Goal: Task Accomplishment & Management: Use online tool/utility

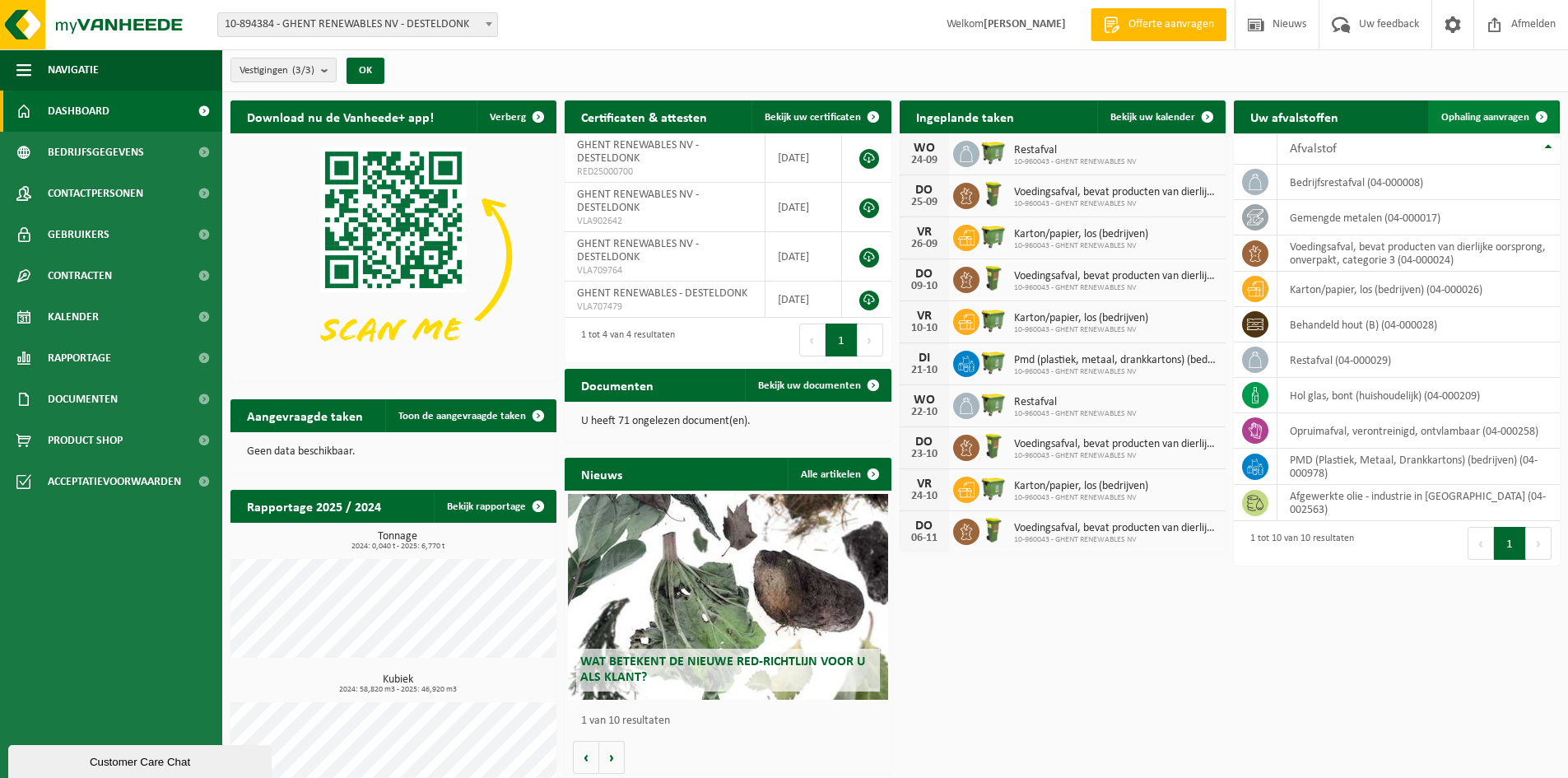
click at [1471, 117] on span "Ophaling aanvragen" at bounding box center [1485, 117] width 88 height 11
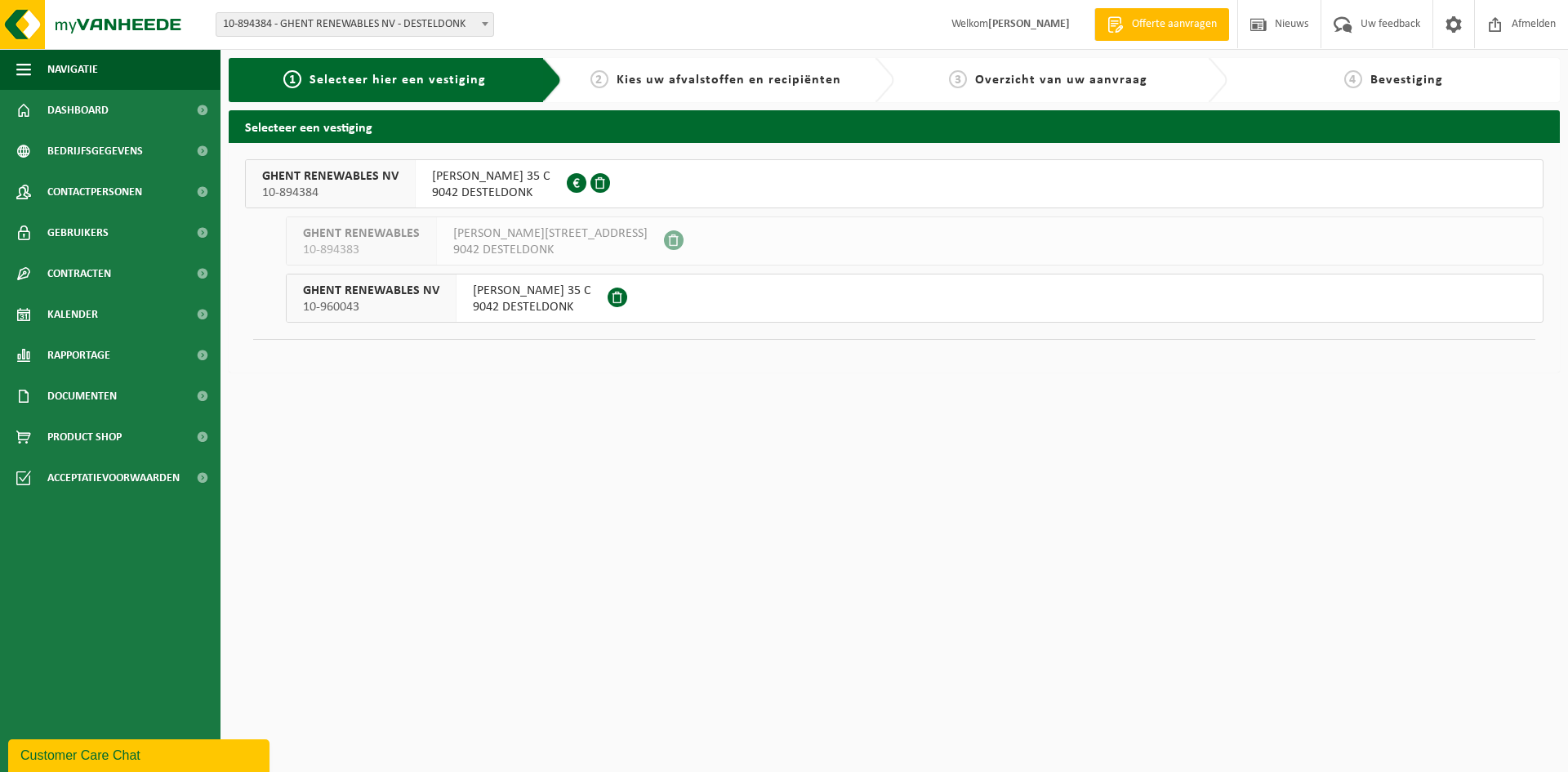
click at [531, 173] on span "[PERSON_NAME] 35 C" at bounding box center [491, 177] width 118 height 16
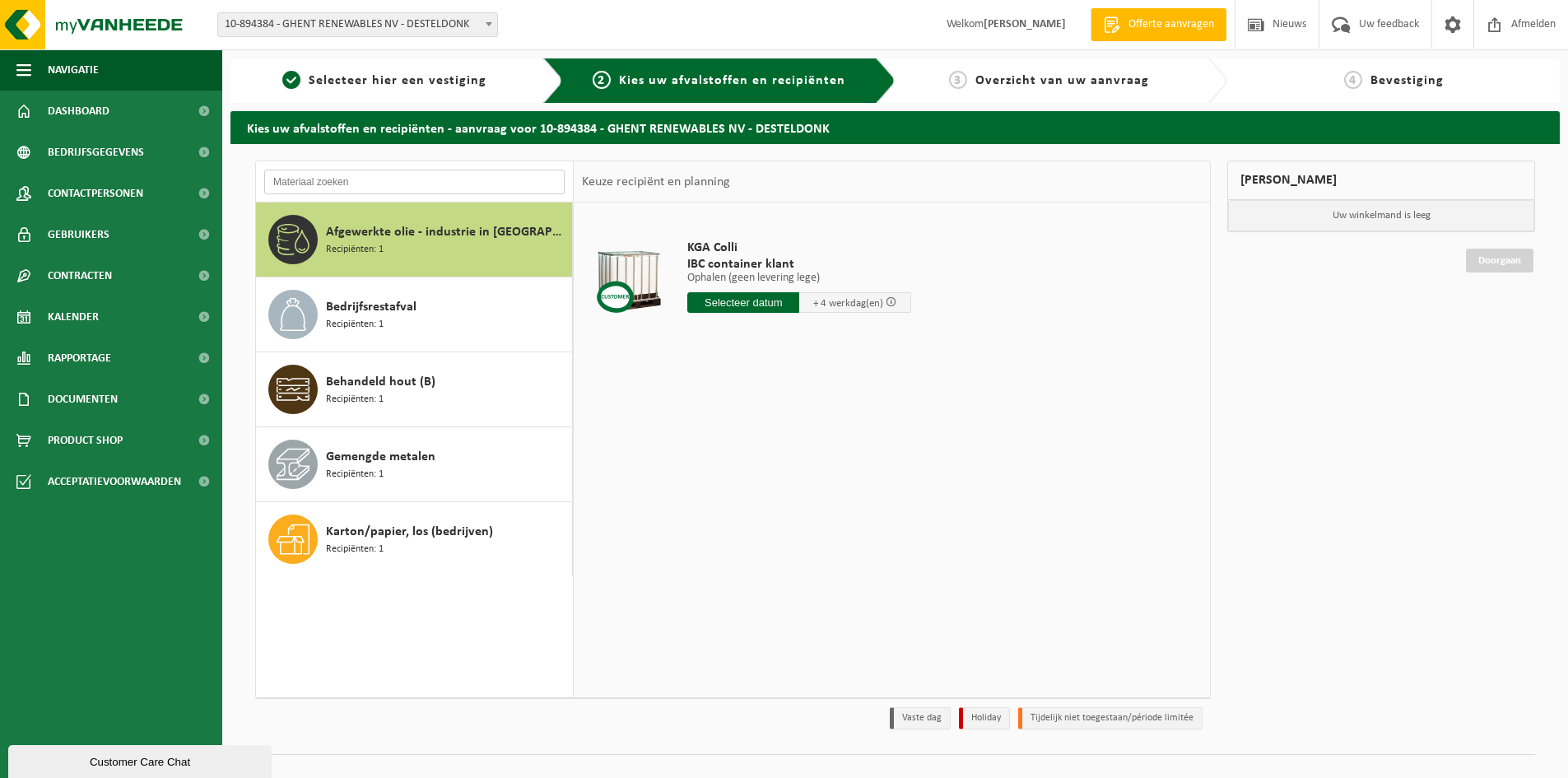
click at [421, 181] on input "text" at bounding box center [414, 182] width 301 height 25
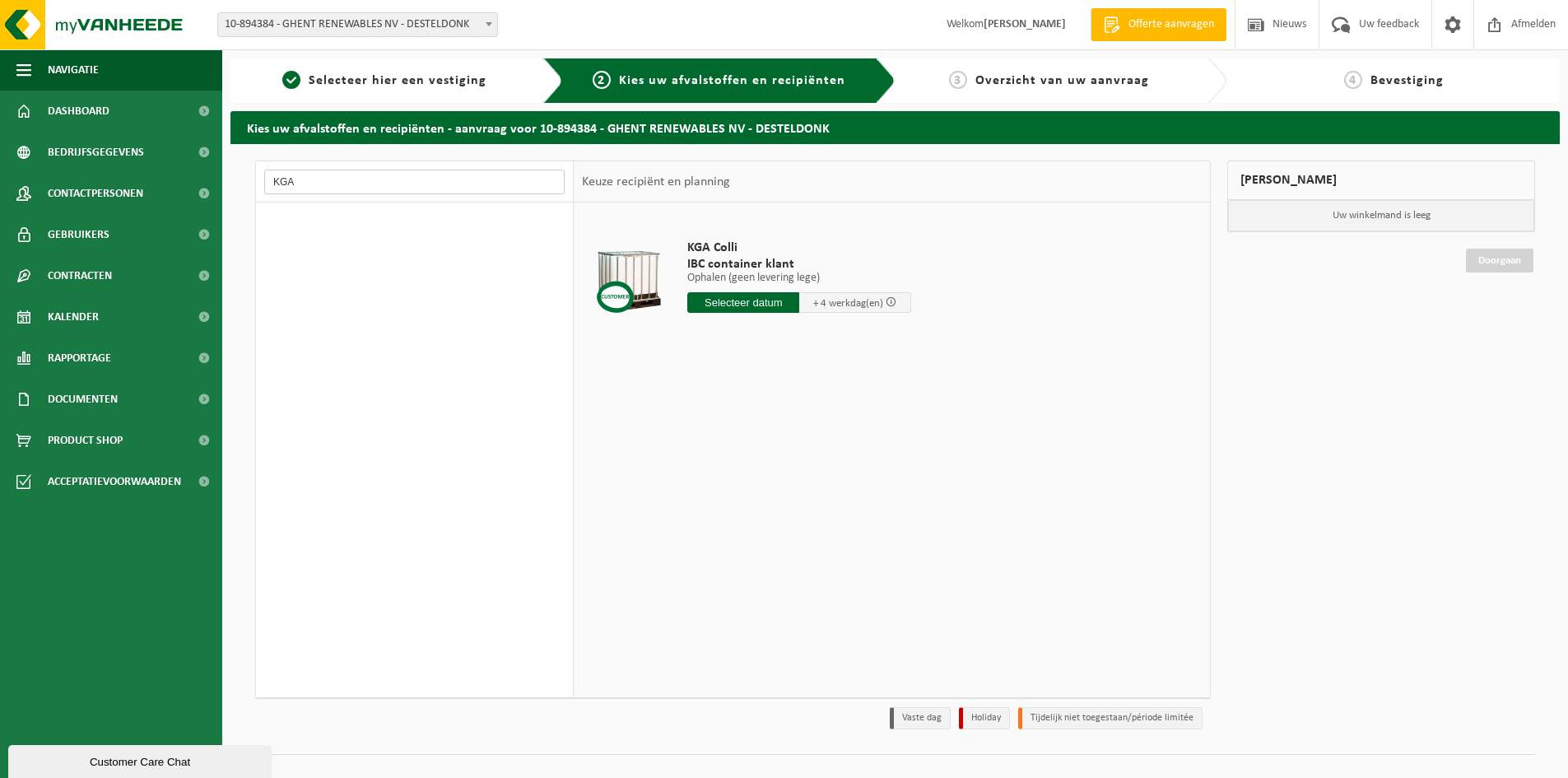
click at [424, 177] on input "KGA" at bounding box center [414, 182] width 301 height 25
type input "K"
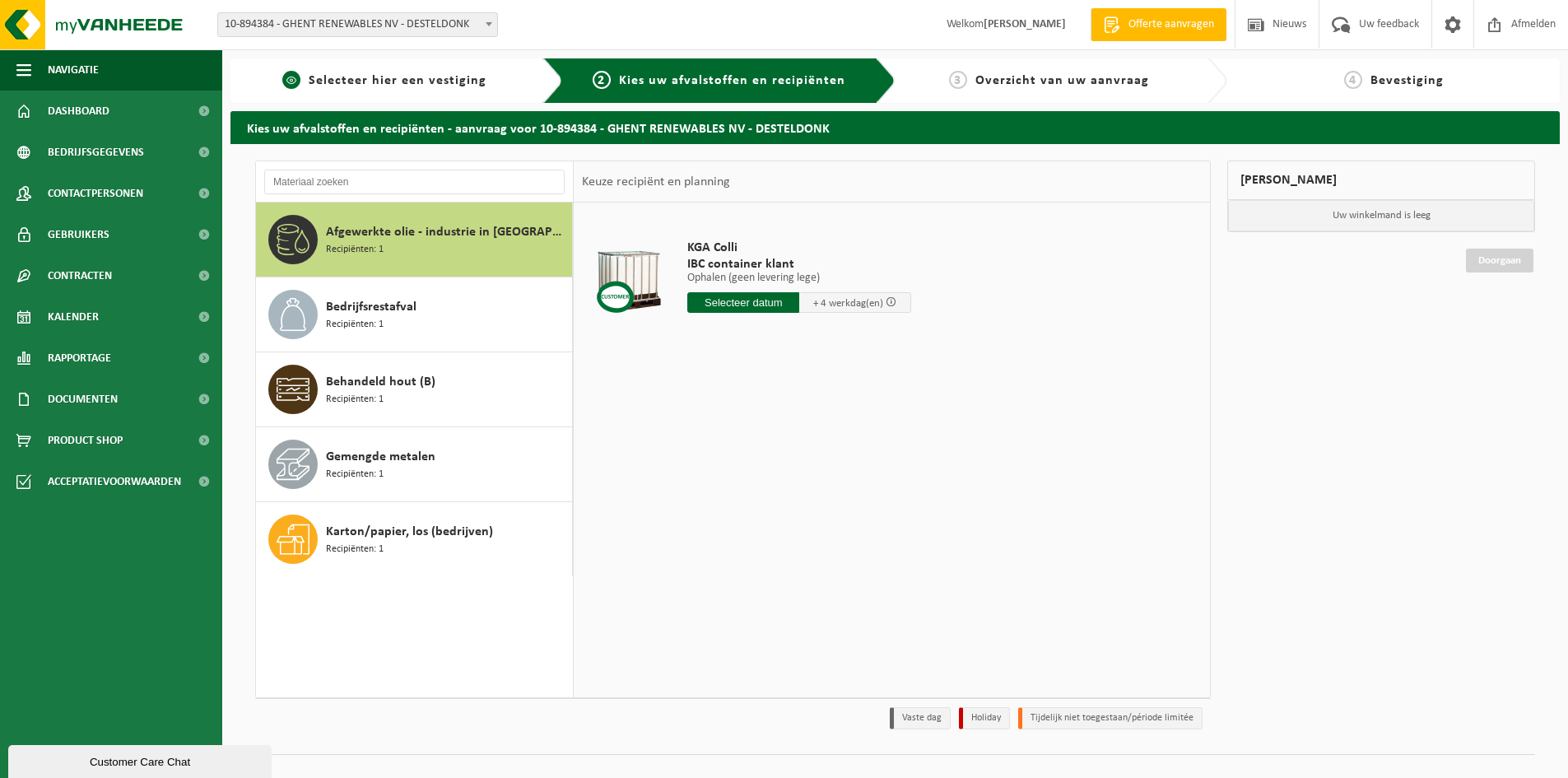
click at [367, 69] on div "1 Selecteer hier een vestiging" at bounding box center [396, 81] width 332 height 45
click at [371, 78] on span "Selecteer hier een vestiging" at bounding box center [398, 80] width 178 height 13
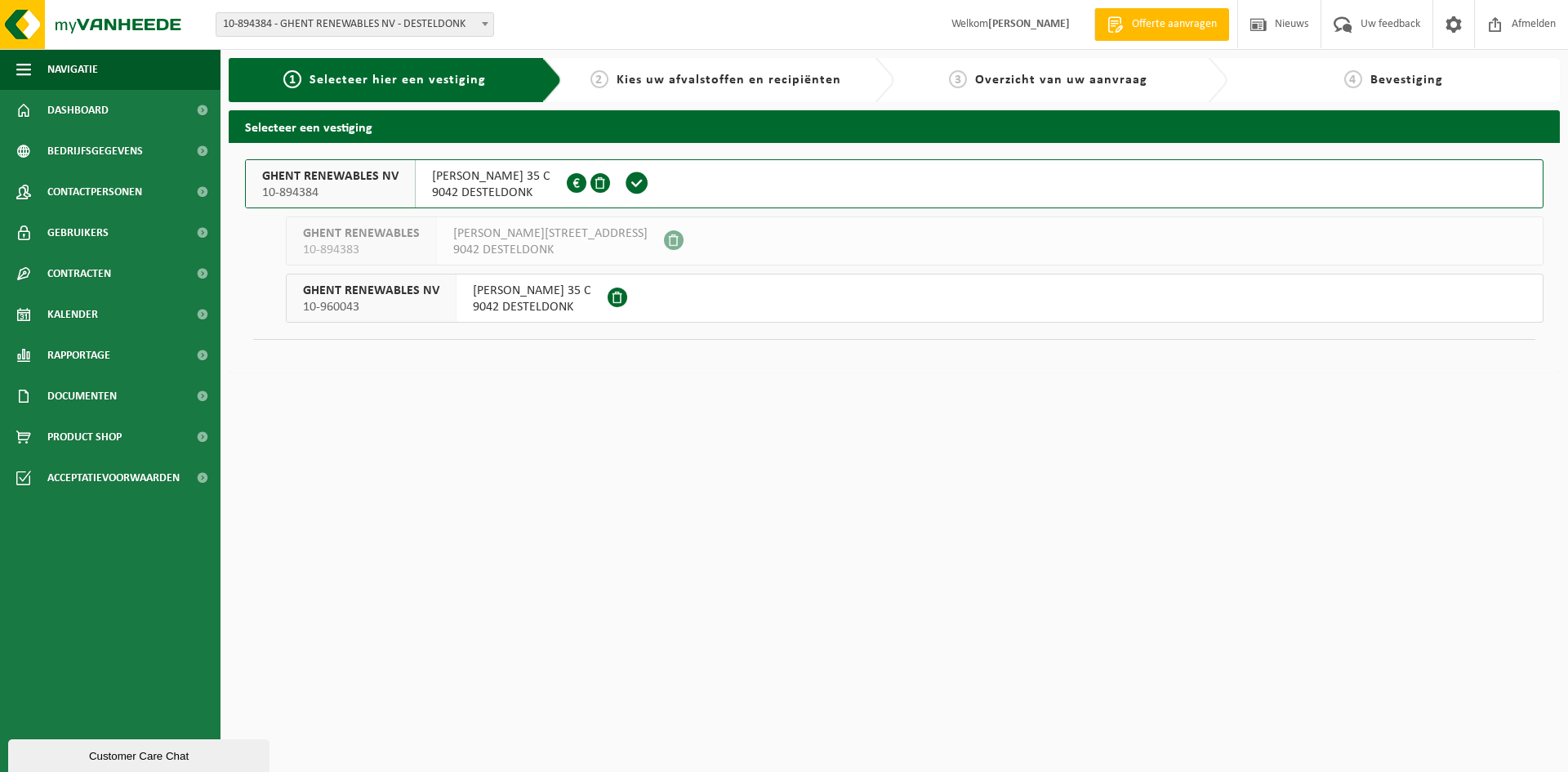
click at [500, 294] on span "[PERSON_NAME] 35 C" at bounding box center [532, 291] width 118 height 16
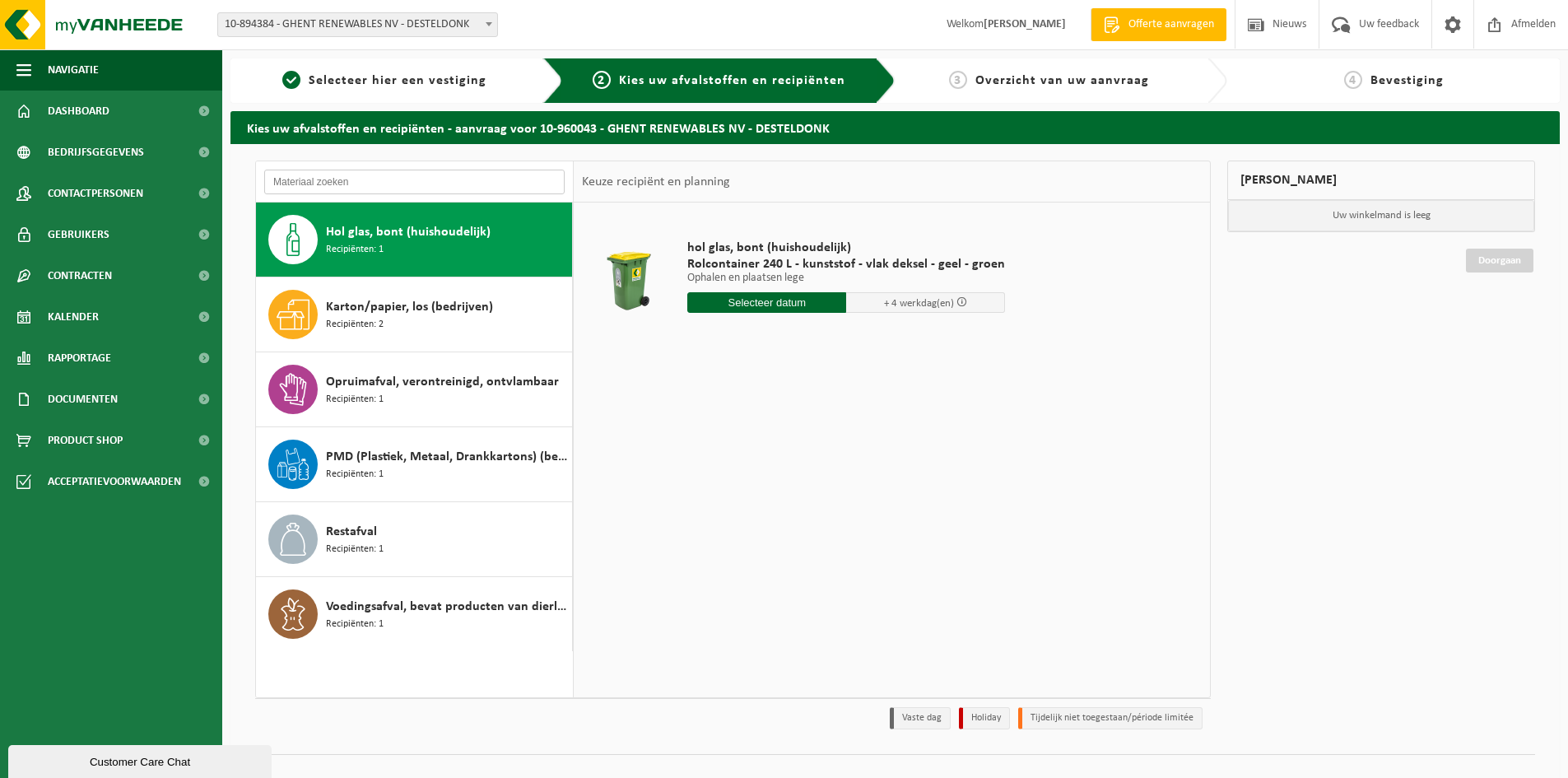
click at [391, 178] on input "text" at bounding box center [414, 182] width 301 height 25
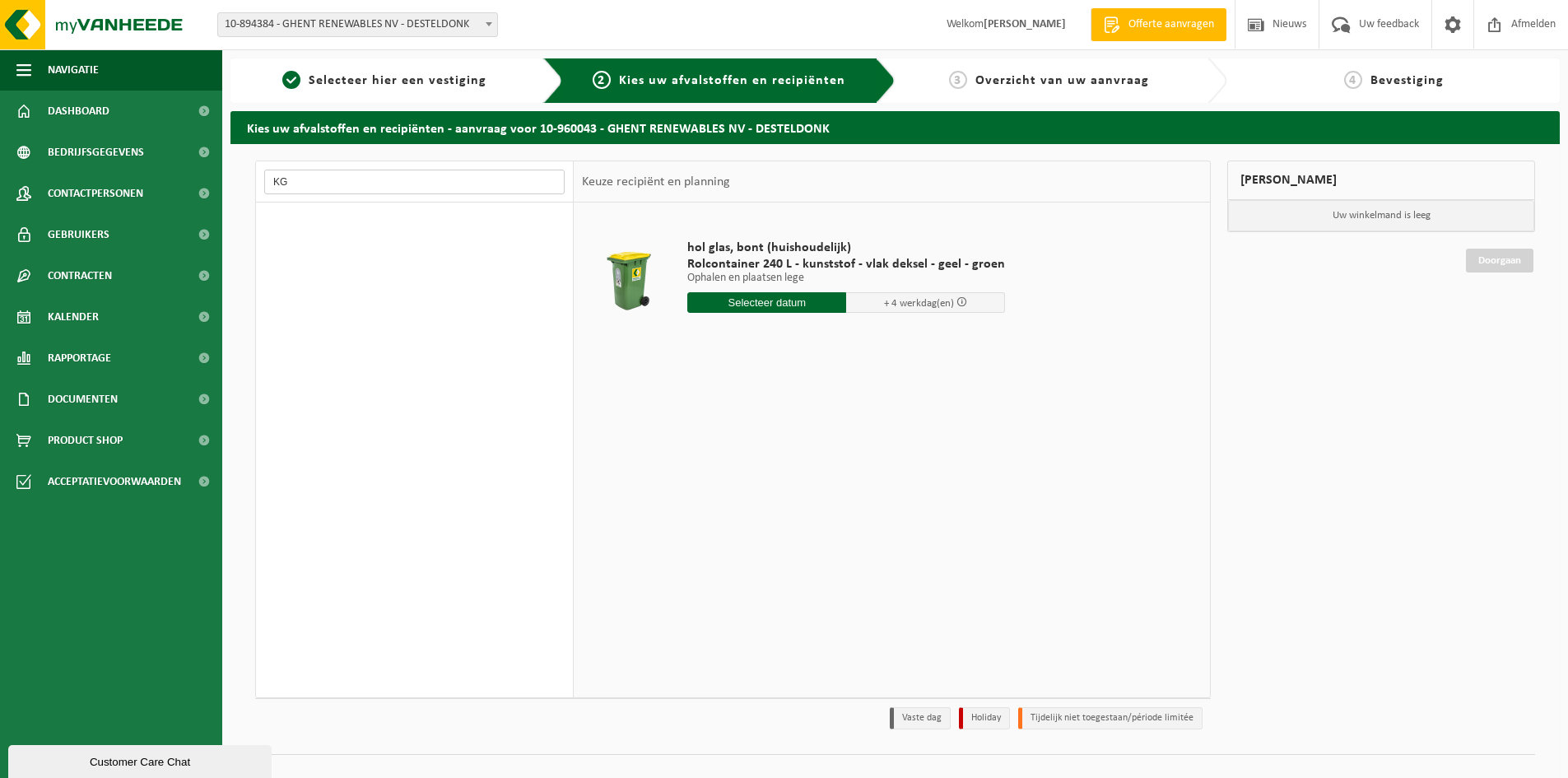
type input "K"
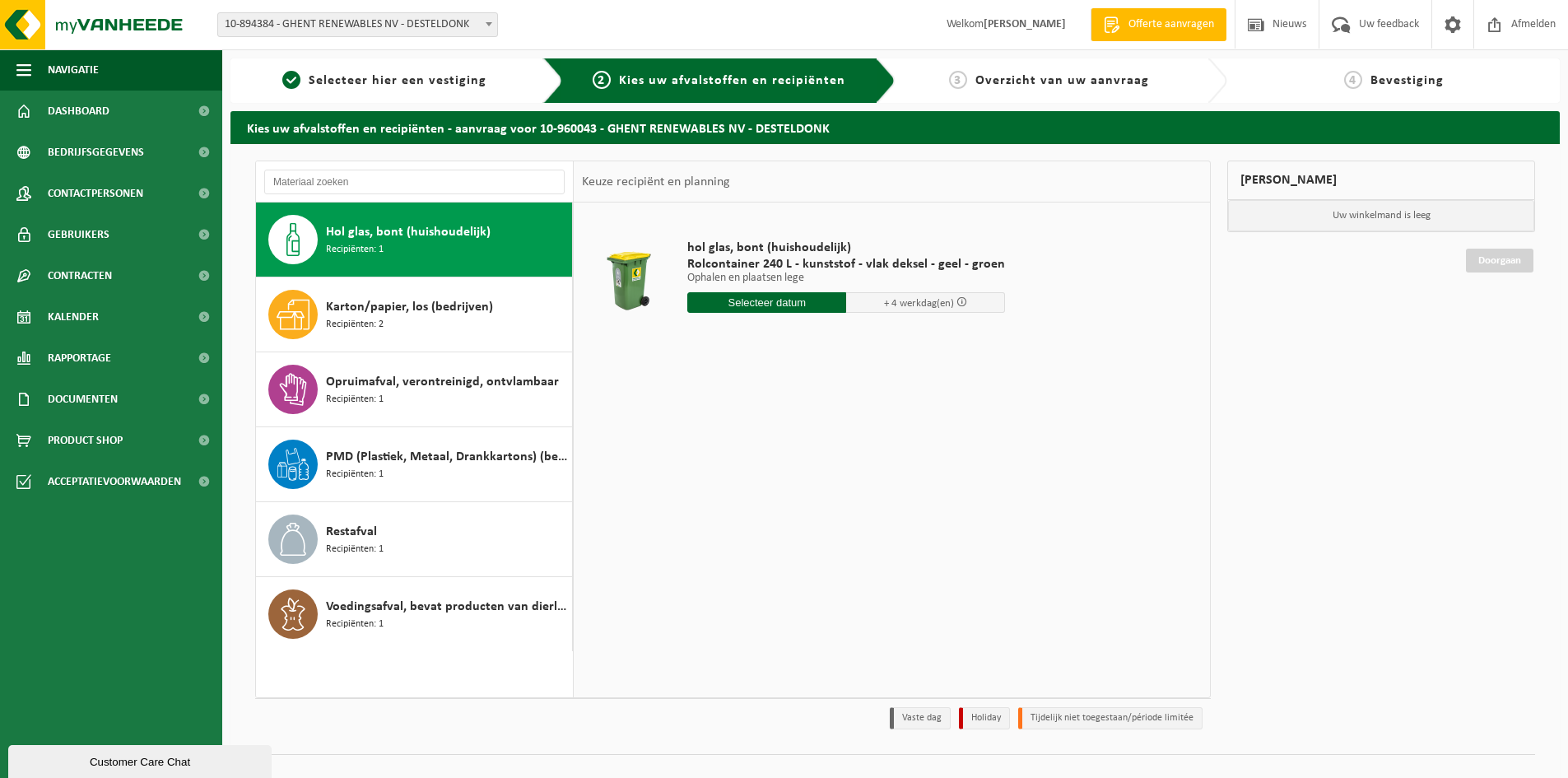
click at [1114, 80] on span "Overzicht van uw aanvraag" at bounding box center [1062, 80] width 174 height 13
click at [1173, 77] on div "3 Overzicht van uw aanvraag" at bounding box center [1049, 80] width 292 height 20
click at [438, 75] on span "Selecteer hier een vestiging" at bounding box center [398, 80] width 178 height 13
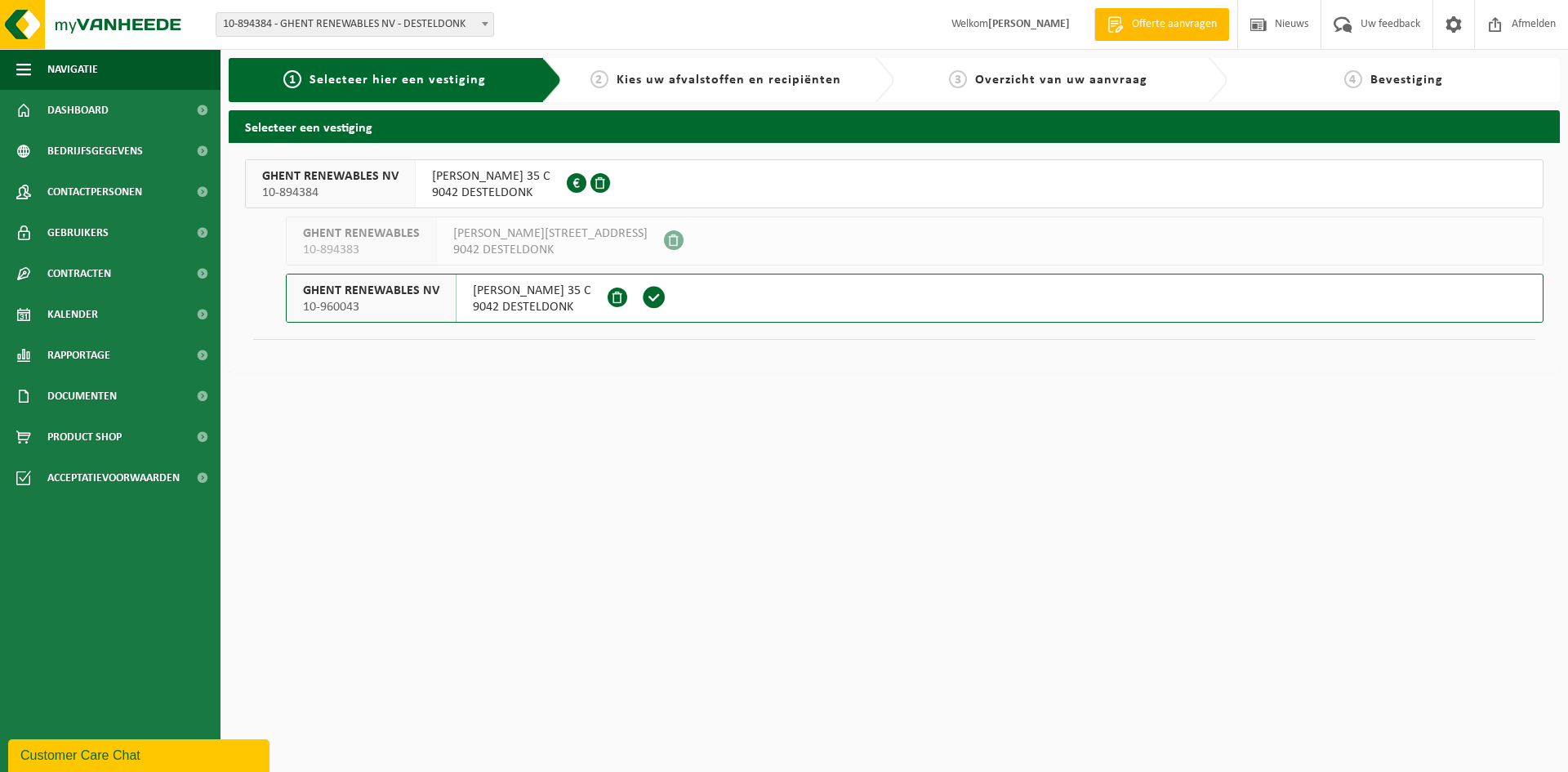
click at [591, 286] on span "[PERSON_NAME] 35 C" at bounding box center [532, 291] width 118 height 16
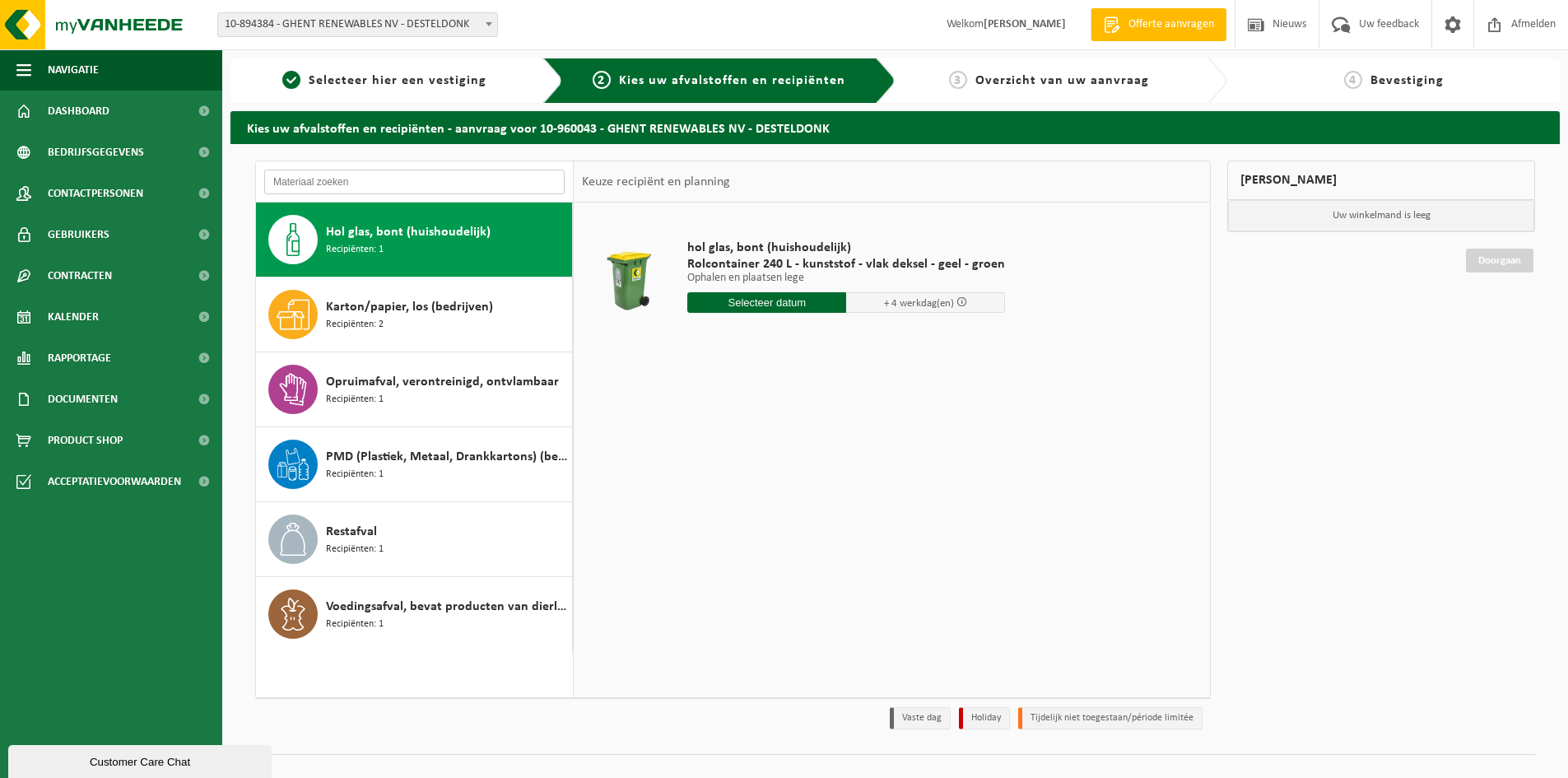
click at [361, 176] on input "text" at bounding box center [414, 182] width 301 height 25
type input "k"
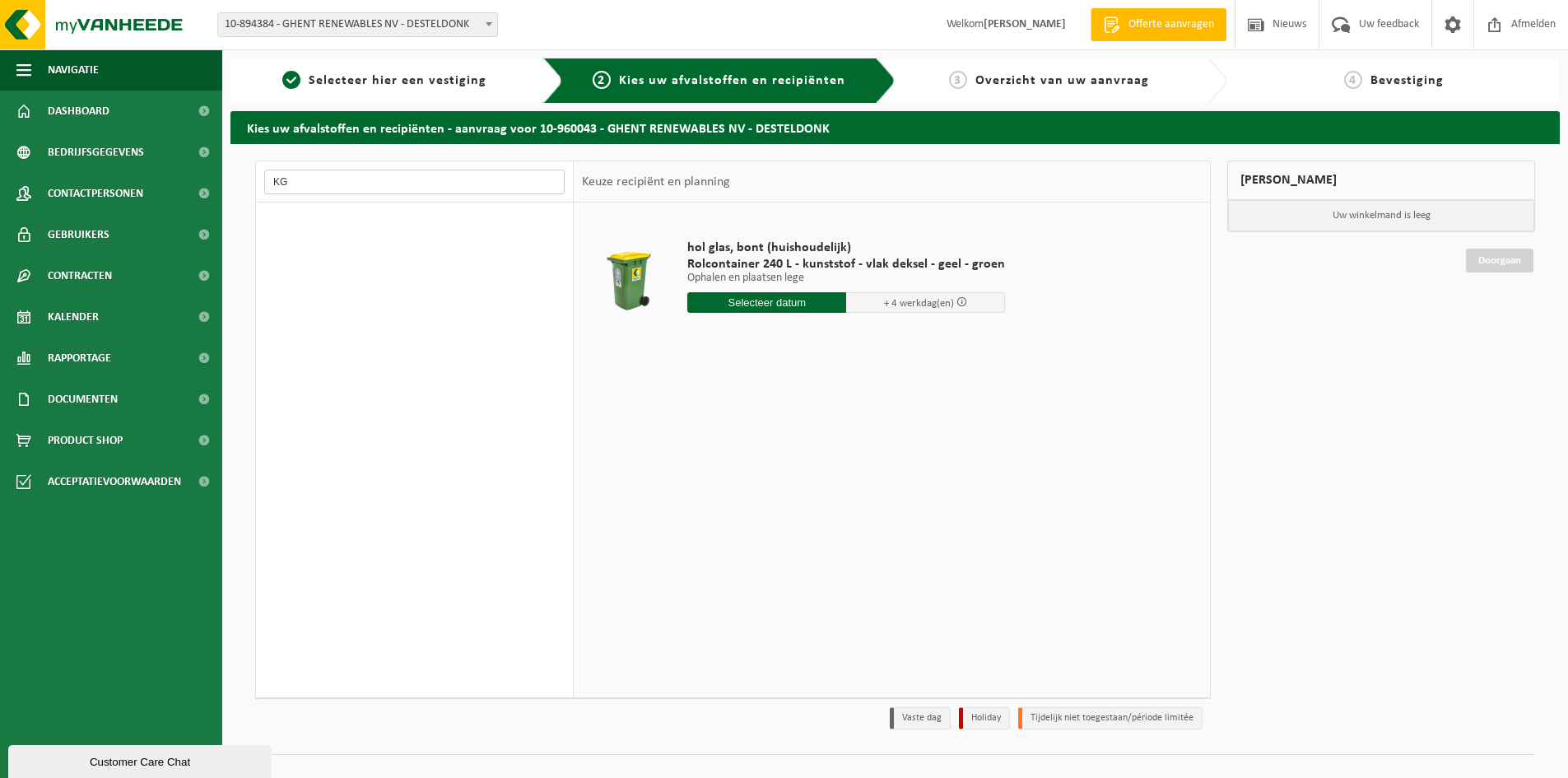
type input "K"
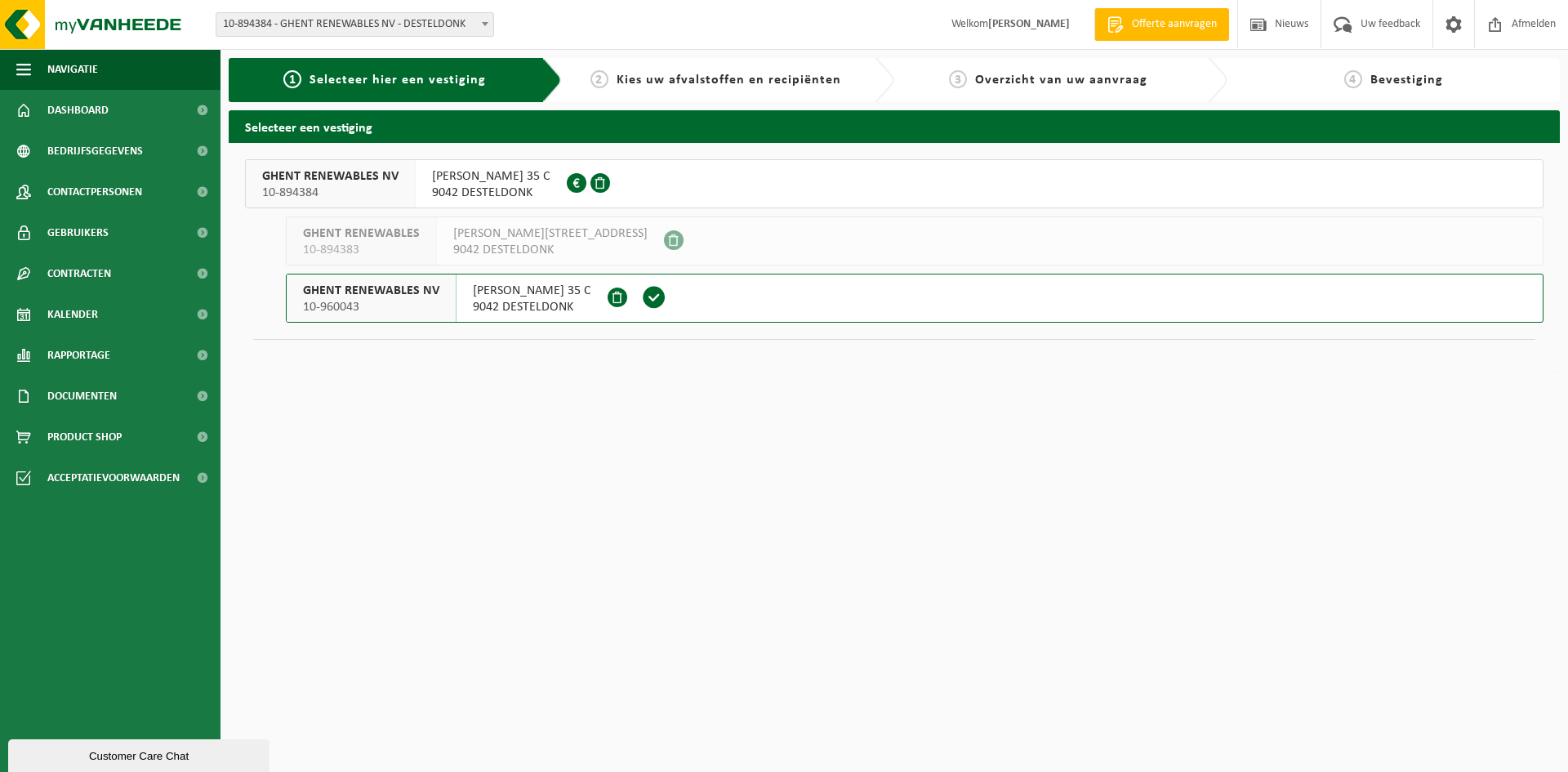
click at [508, 243] on span "9042 DESTELDONK" at bounding box center [550, 250] width 194 height 16
click at [408, 278] on div "GHENT RENEWABLES NV 10-960043" at bounding box center [371, 298] width 170 height 48
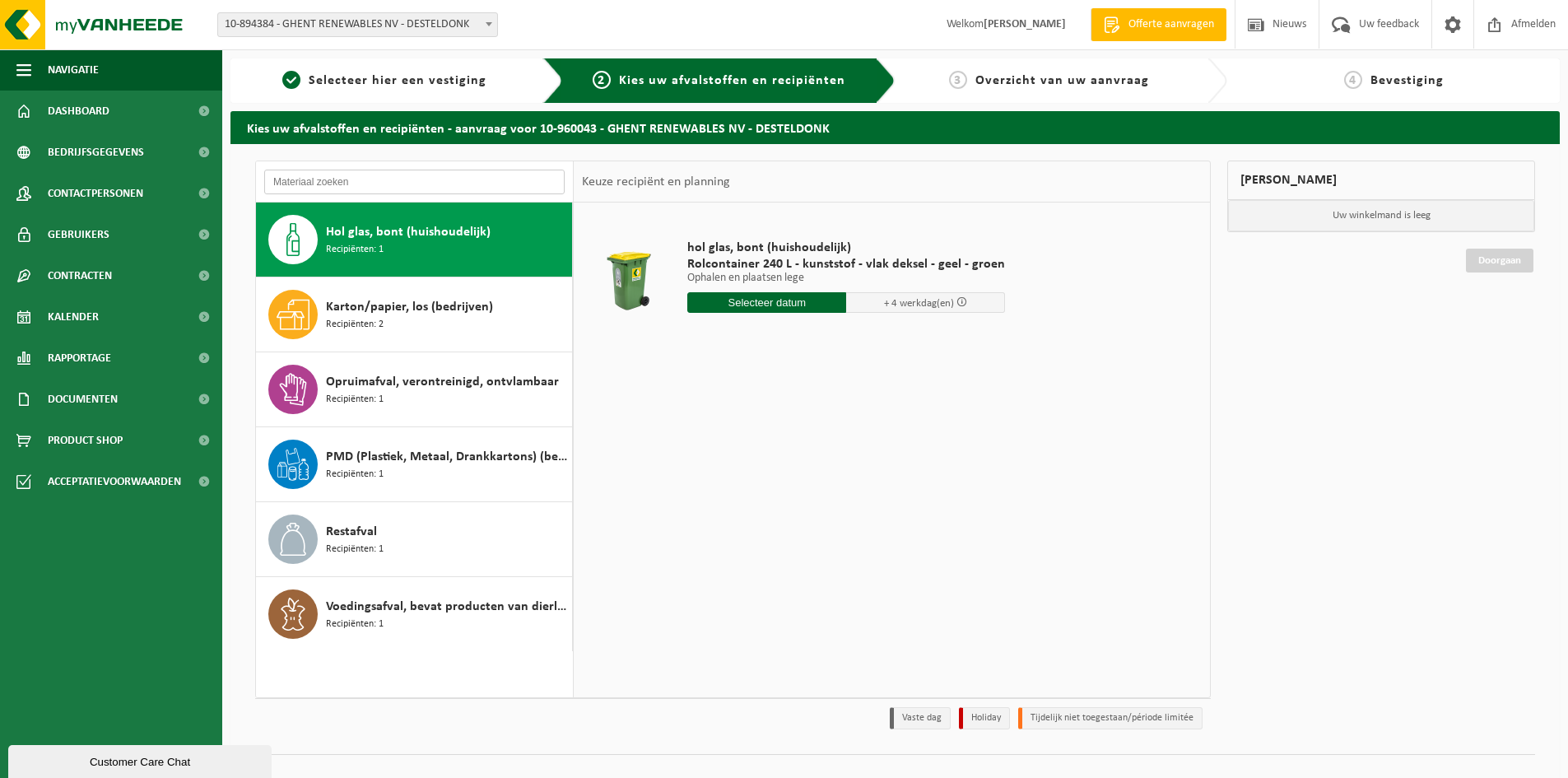
click at [354, 178] on input "text" at bounding box center [414, 182] width 301 height 25
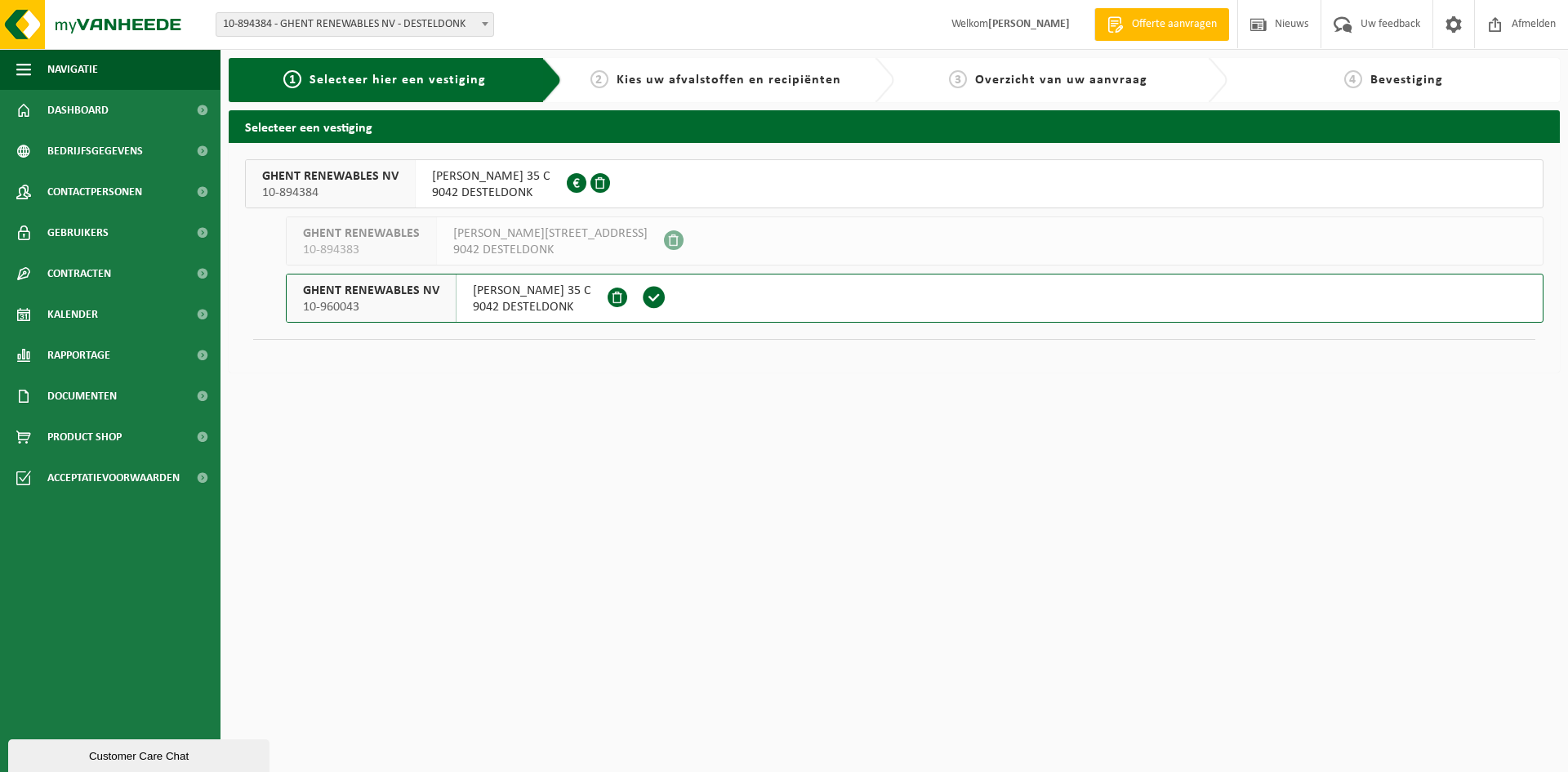
click at [1090, 75] on span "Overzicht van uw aanvraag" at bounding box center [1061, 80] width 173 height 13
click at [85, 305] on span "Kalender" at bounding box center [73, 315] width 51 height 41
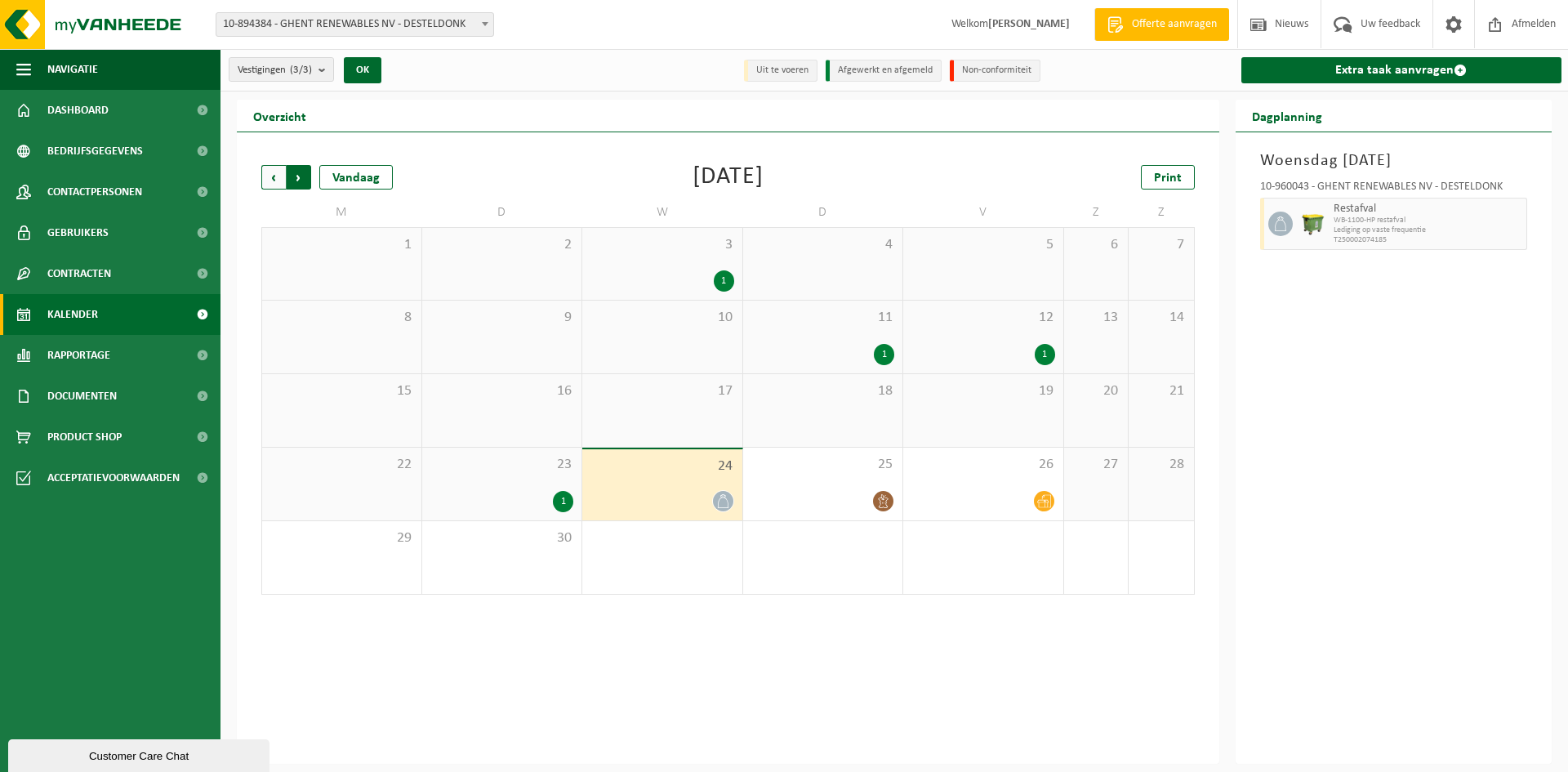
click at [279, 172] on span "Vorige" at bounding box center [274, 178] width 25 height 25
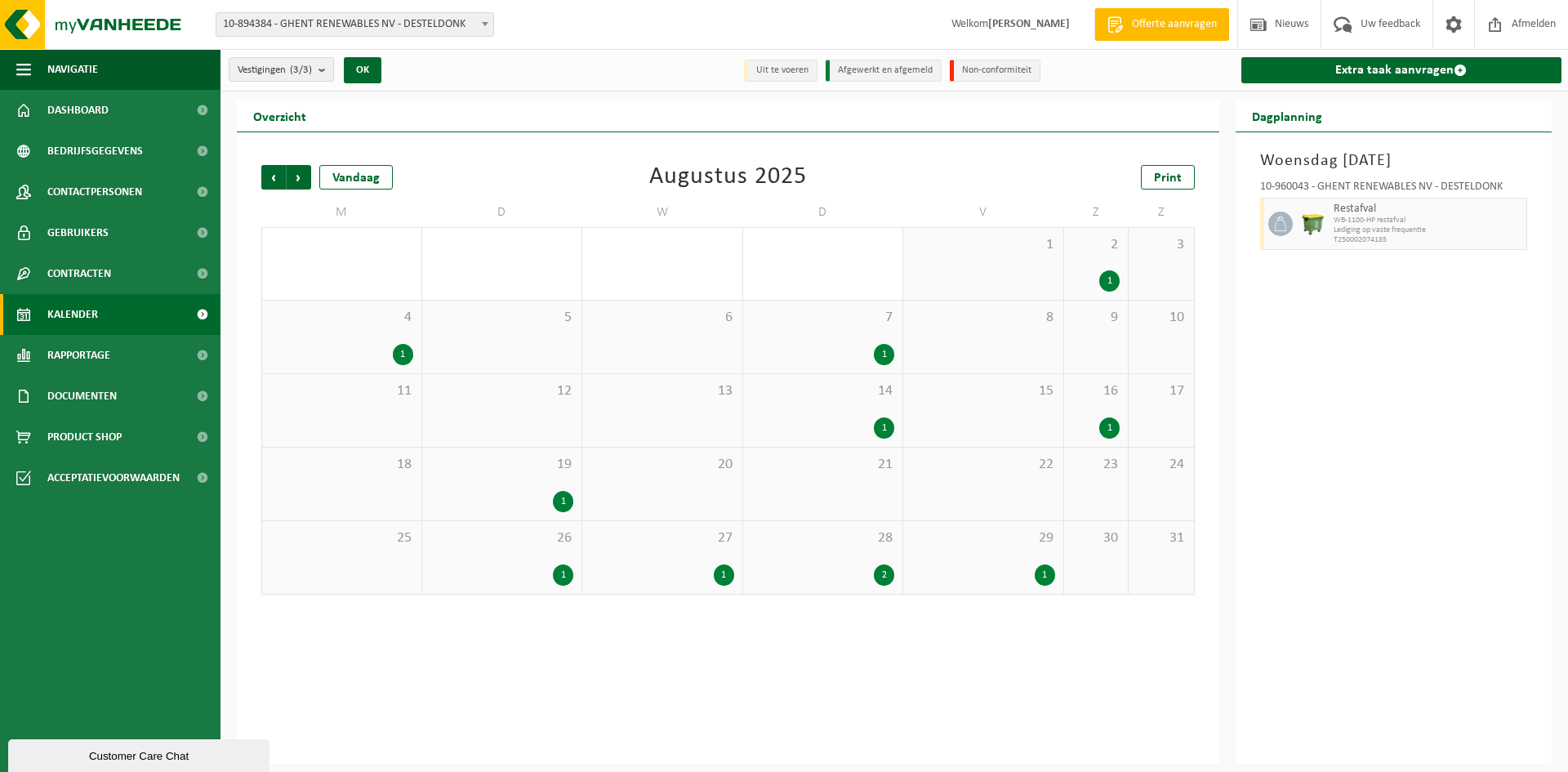
click at [562, 566] on div "1" at bounding box center [563, 576] width 21 height 21
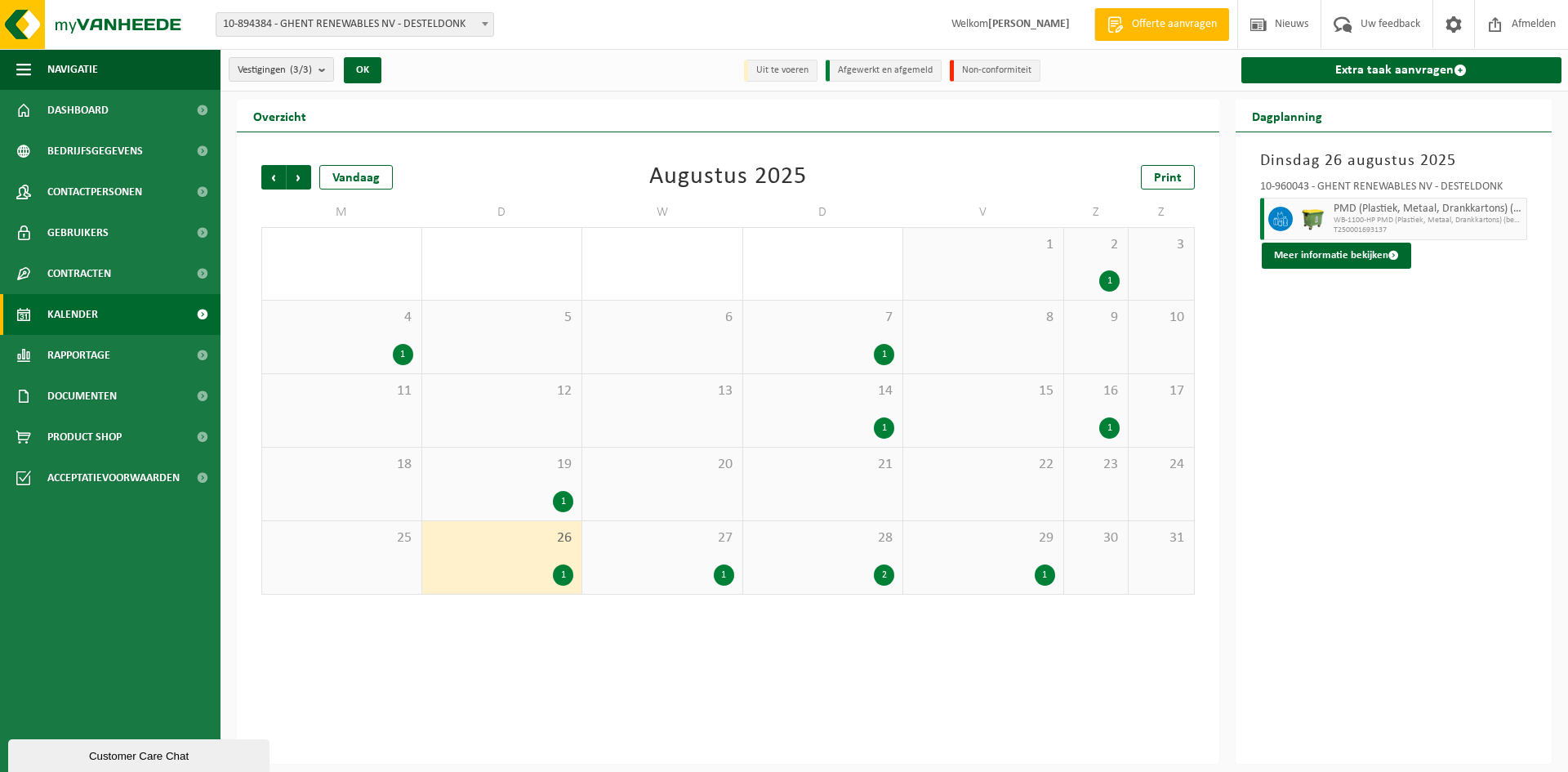
click at [717, 582] on div "1" at bounding box center [723, 576] width 21 height 21
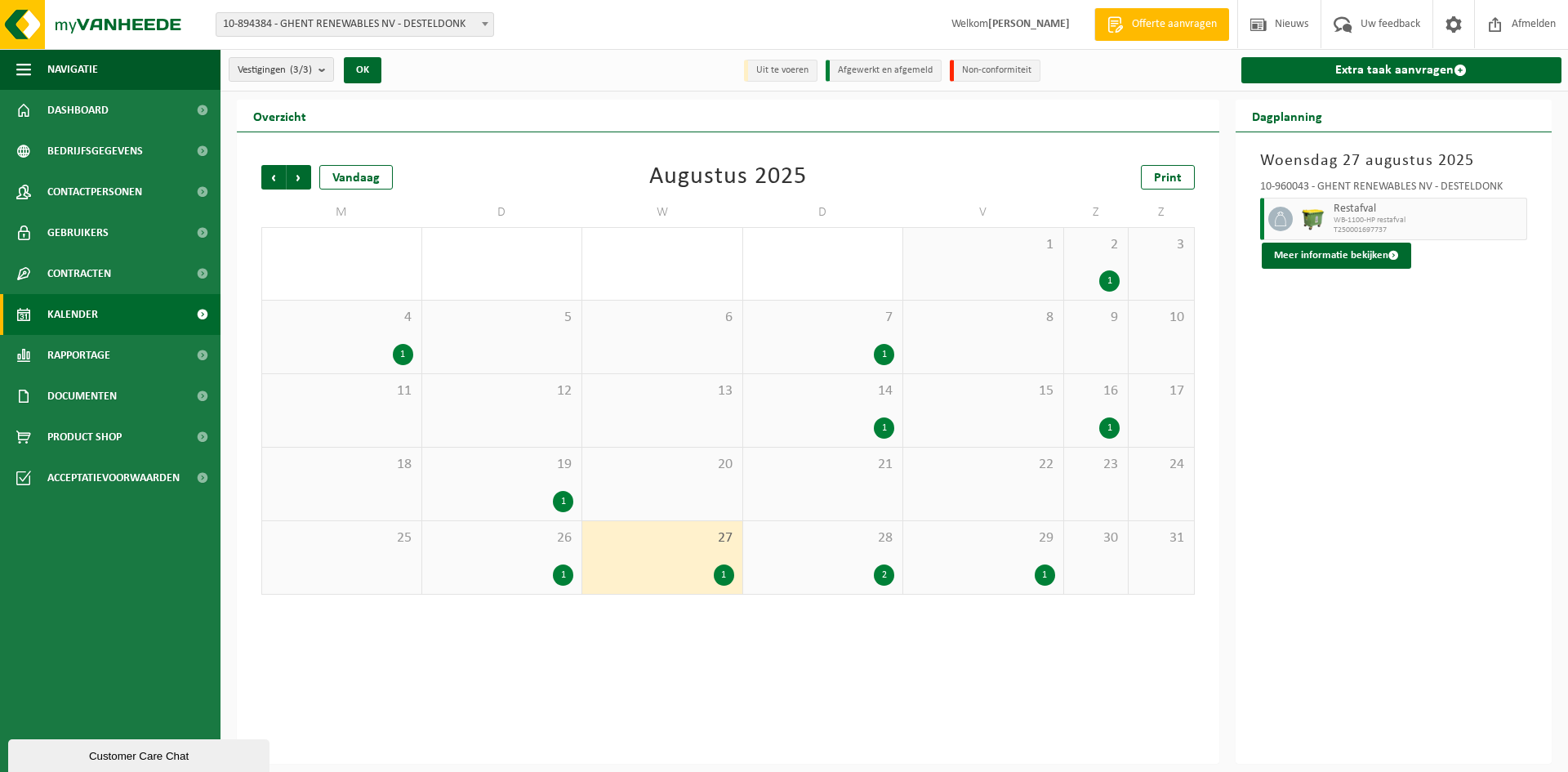
click at [872, 569] on div "2" at bounding box center [823, 576] width 144 height 21
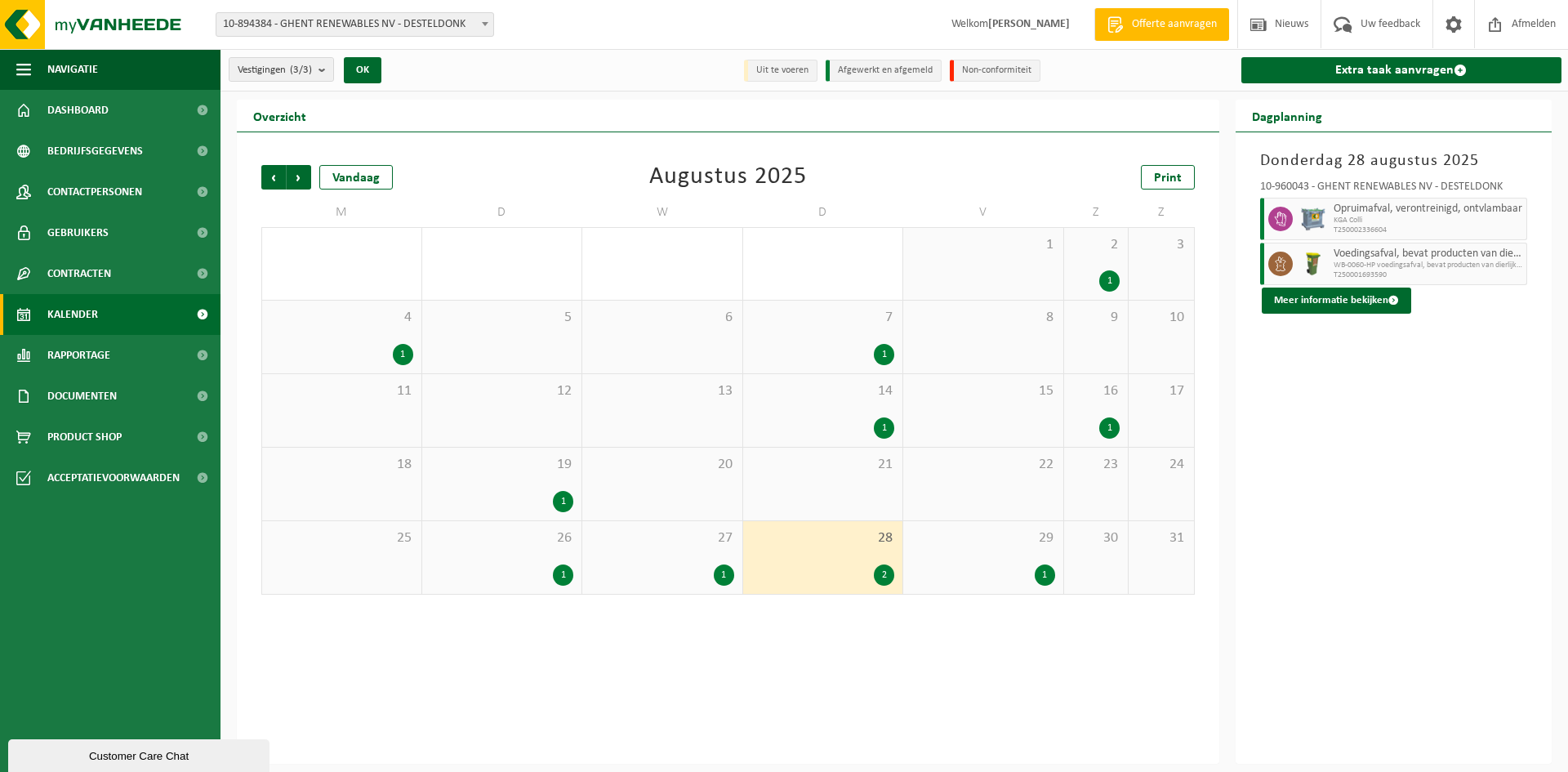
click at [1433, 220] on span "KGA Colli" at bounding box center [1427, 220] width 189 height 10
click at [1373, 217] on span "KGA Colli" at bounding box center [1427, 220] width 189 height 10
click at [1343, 67] on link "Extra taak aanvragen" at bounding box center [1401, 71] width 321 height 26
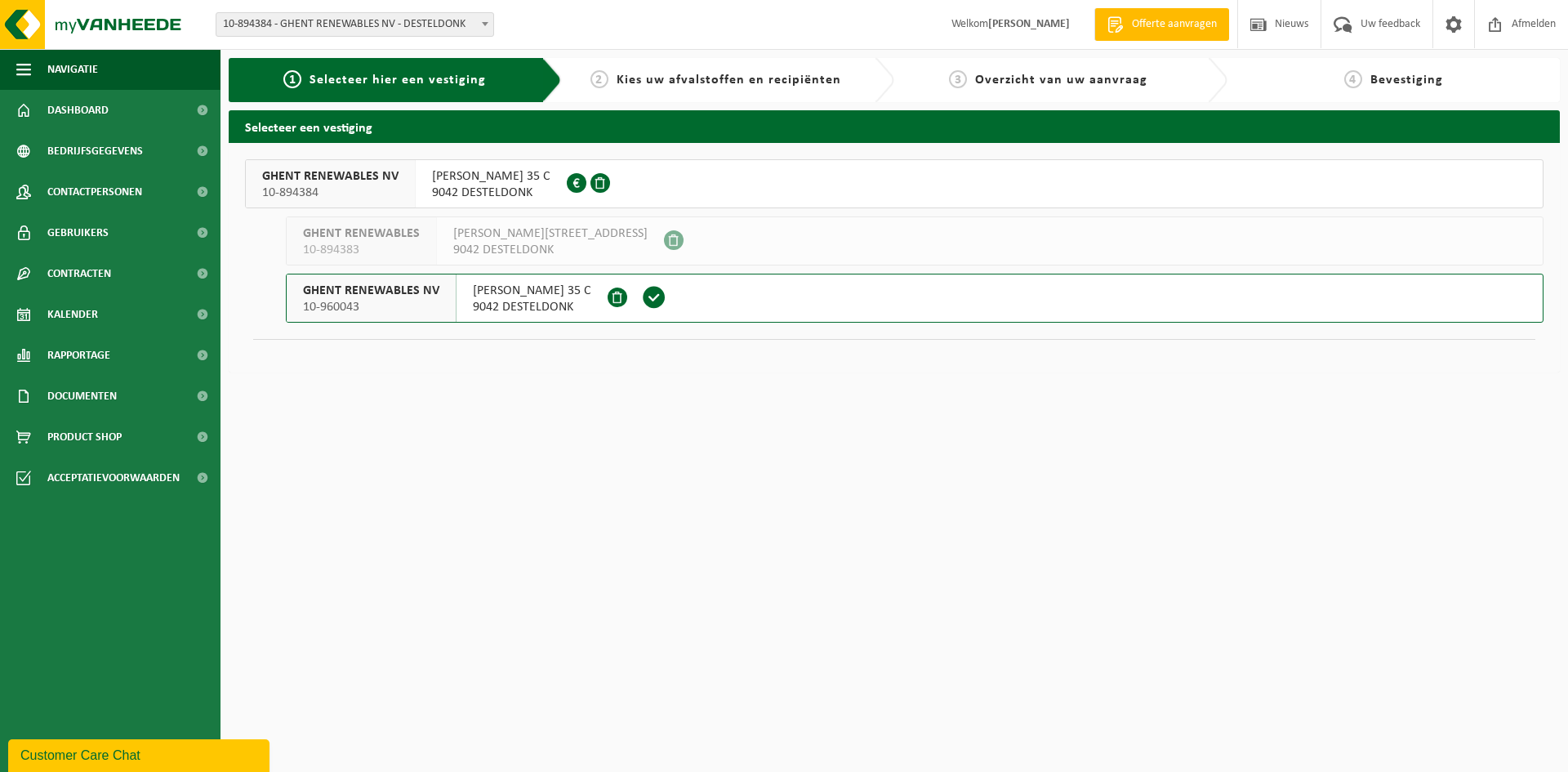
click at [551, 188] on span "9042 DESTELDONK" at bounding box center [491, 193] width 118 height 16
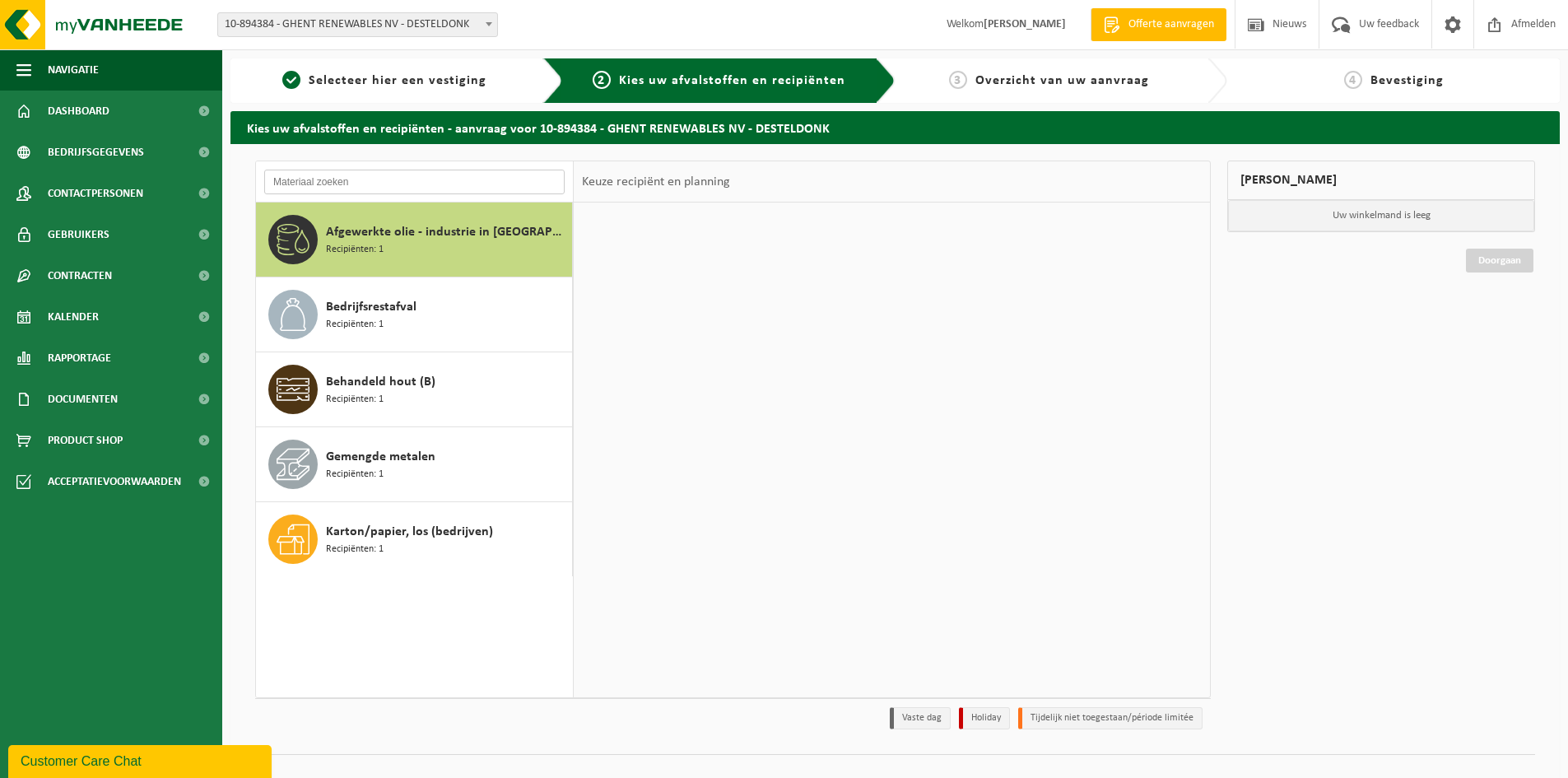
click at [483, 191] on input "text" at bounding box center [414, 182] width 301 height 25
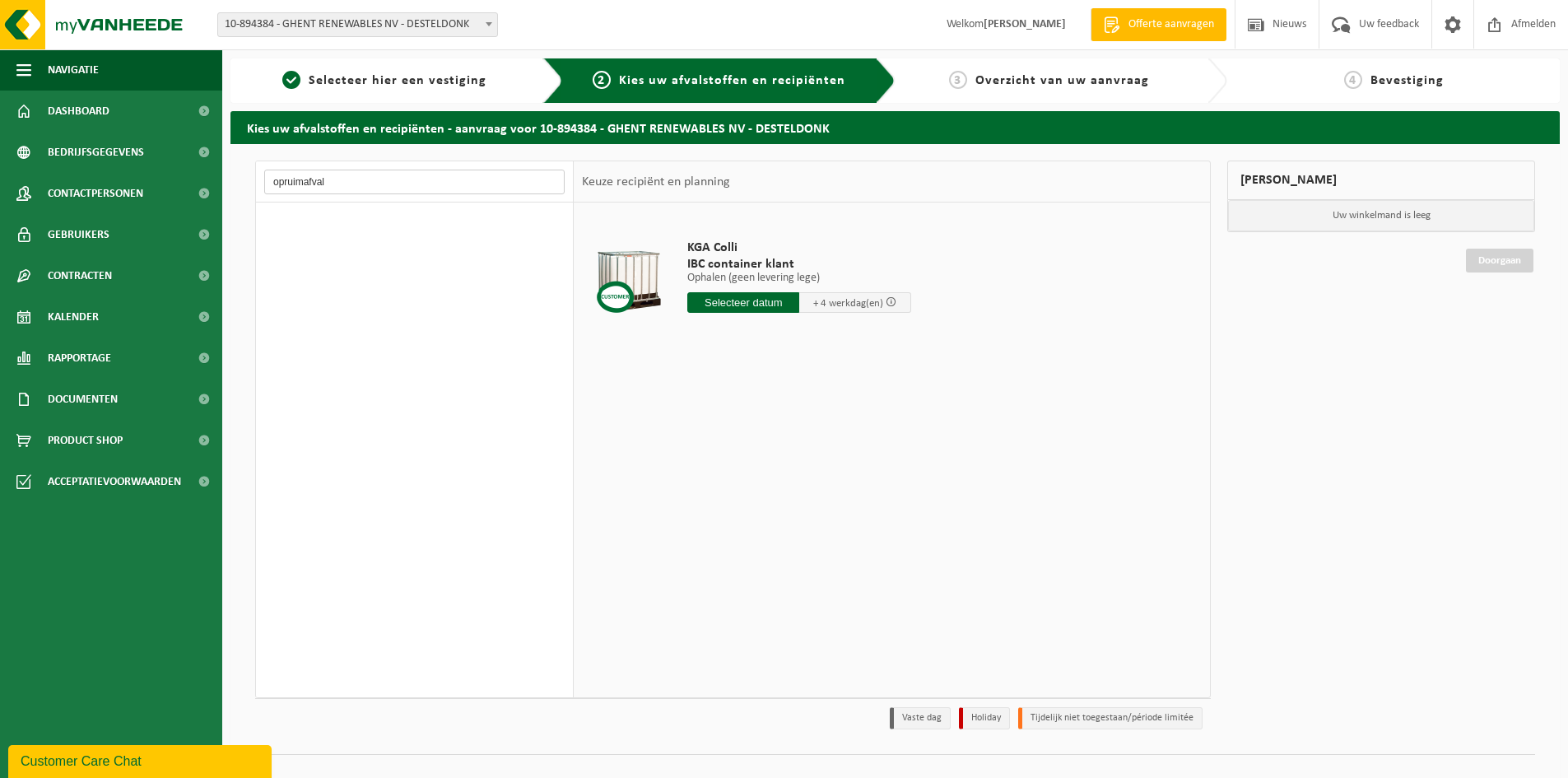
type input "opruimafval"
click at [734, 302] on input "text" at bounding box center [743, 302] width 112 height 21
click at [795, 472] on div "25" at bounding box center [789, 475] width 29 height 27
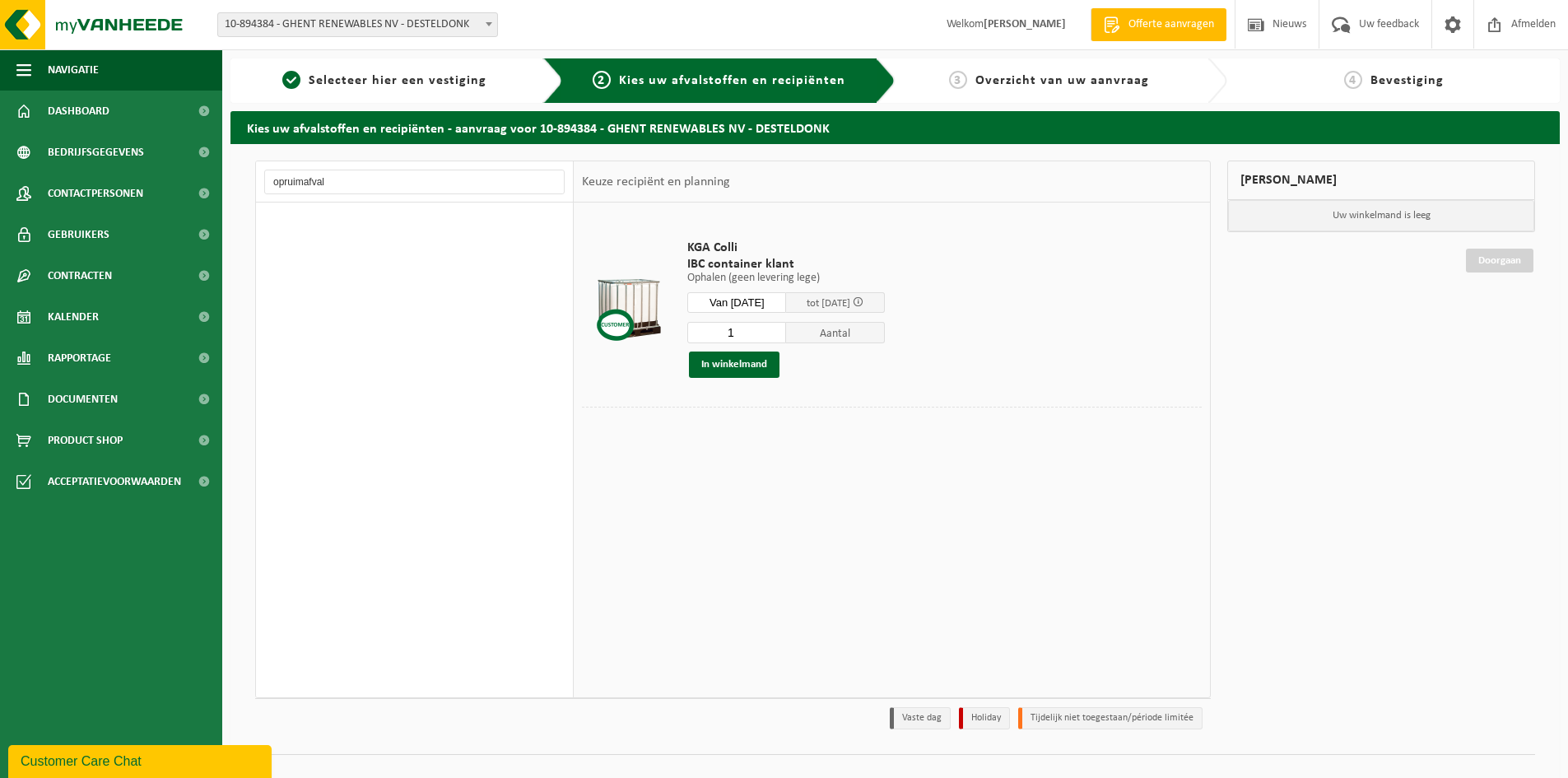
click at [828, 278] on p "Ophalen (geen levering lege)" at bounding box center [786, 278] width 197 height 12
click at [863, 301] on span at bounding box center [857, 302] width 11 height 11
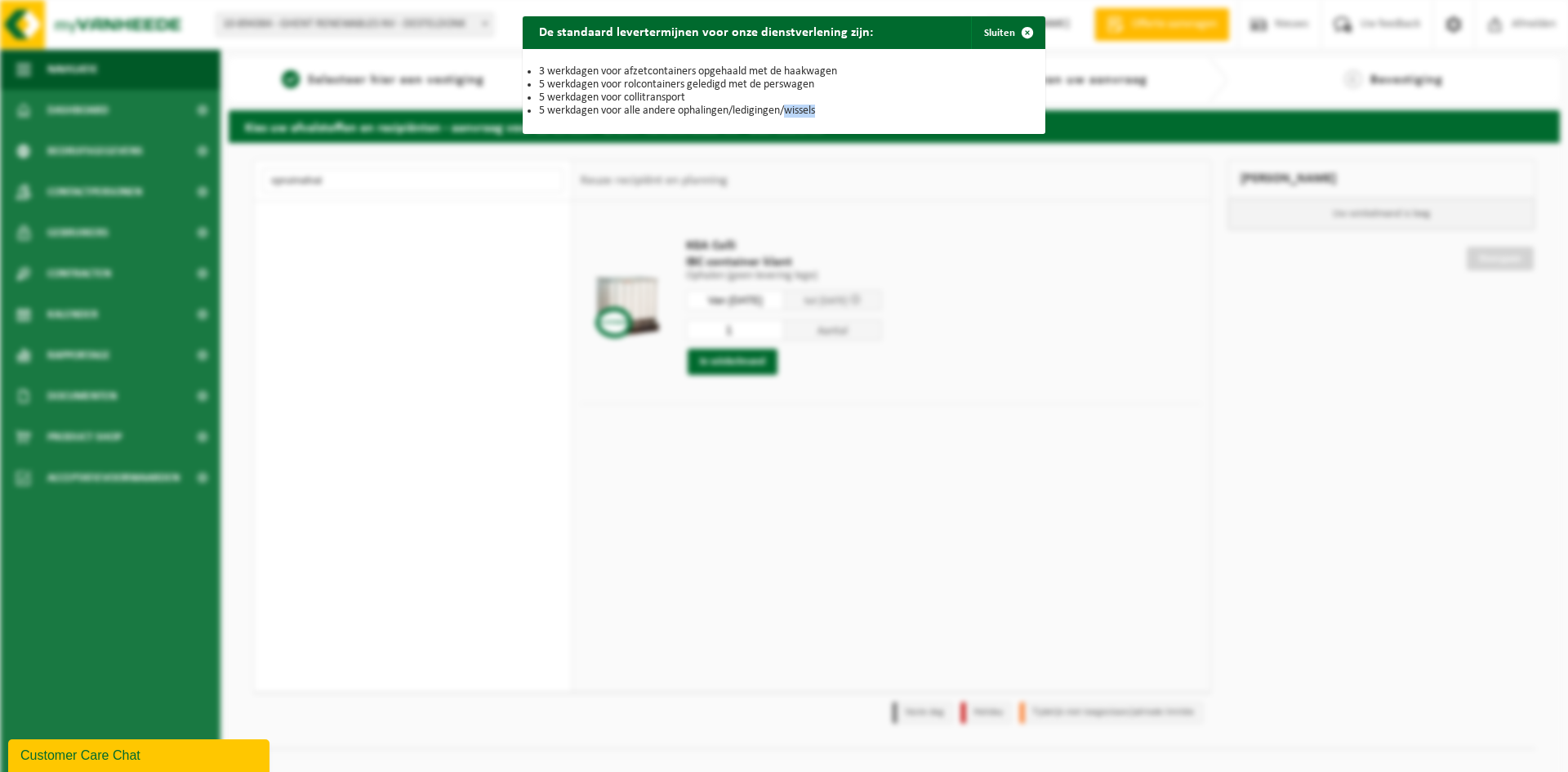
click at [879, 298] on div "De standaard levertermijnen voor onze dienstverlening zijn: Sluiten 3 werkdagen…" at bounding box center [784, 386] width 1568 height 772
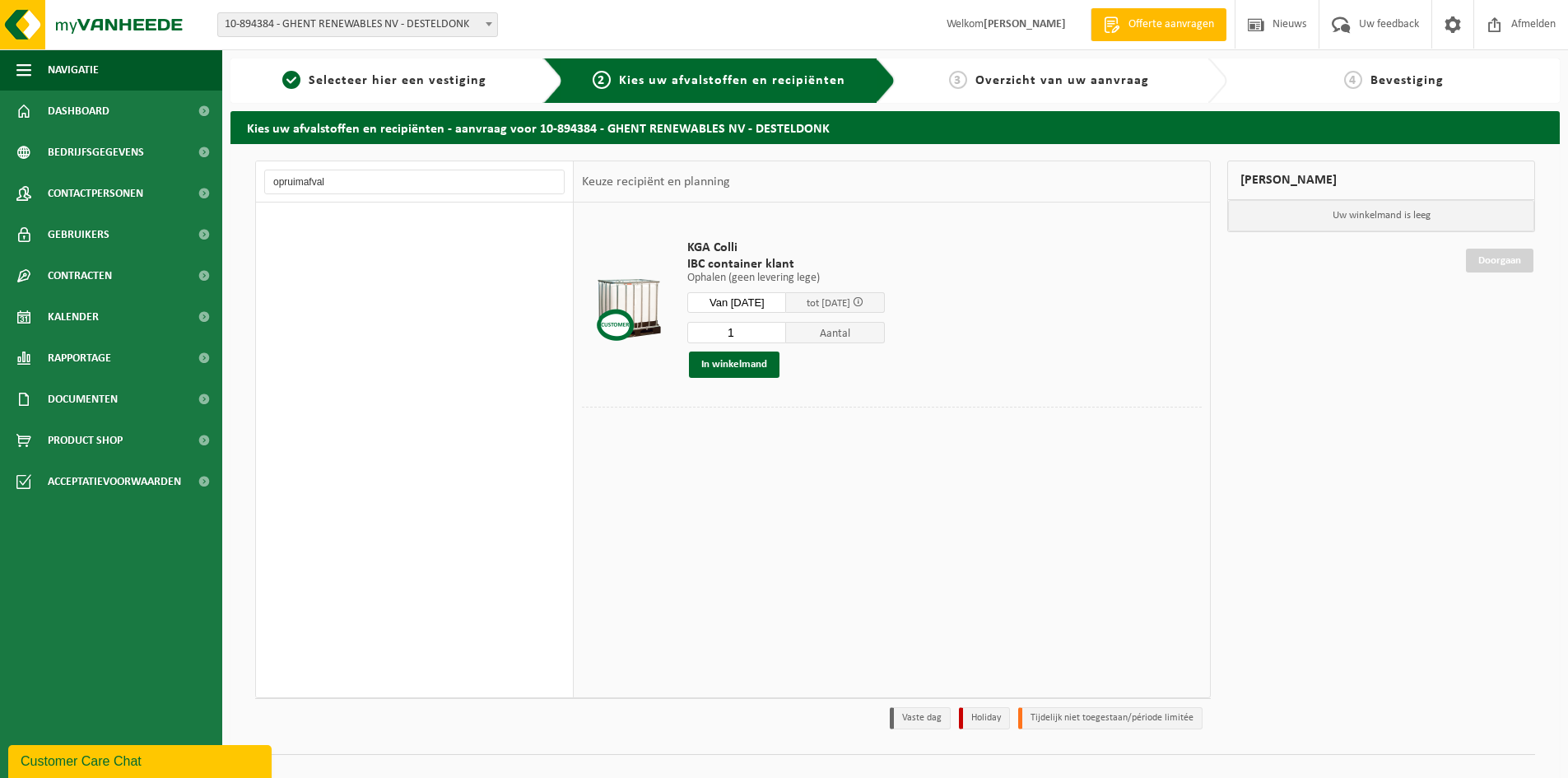
click at [863, 301] on span at bounding box center [857, 302] width 11 height 11
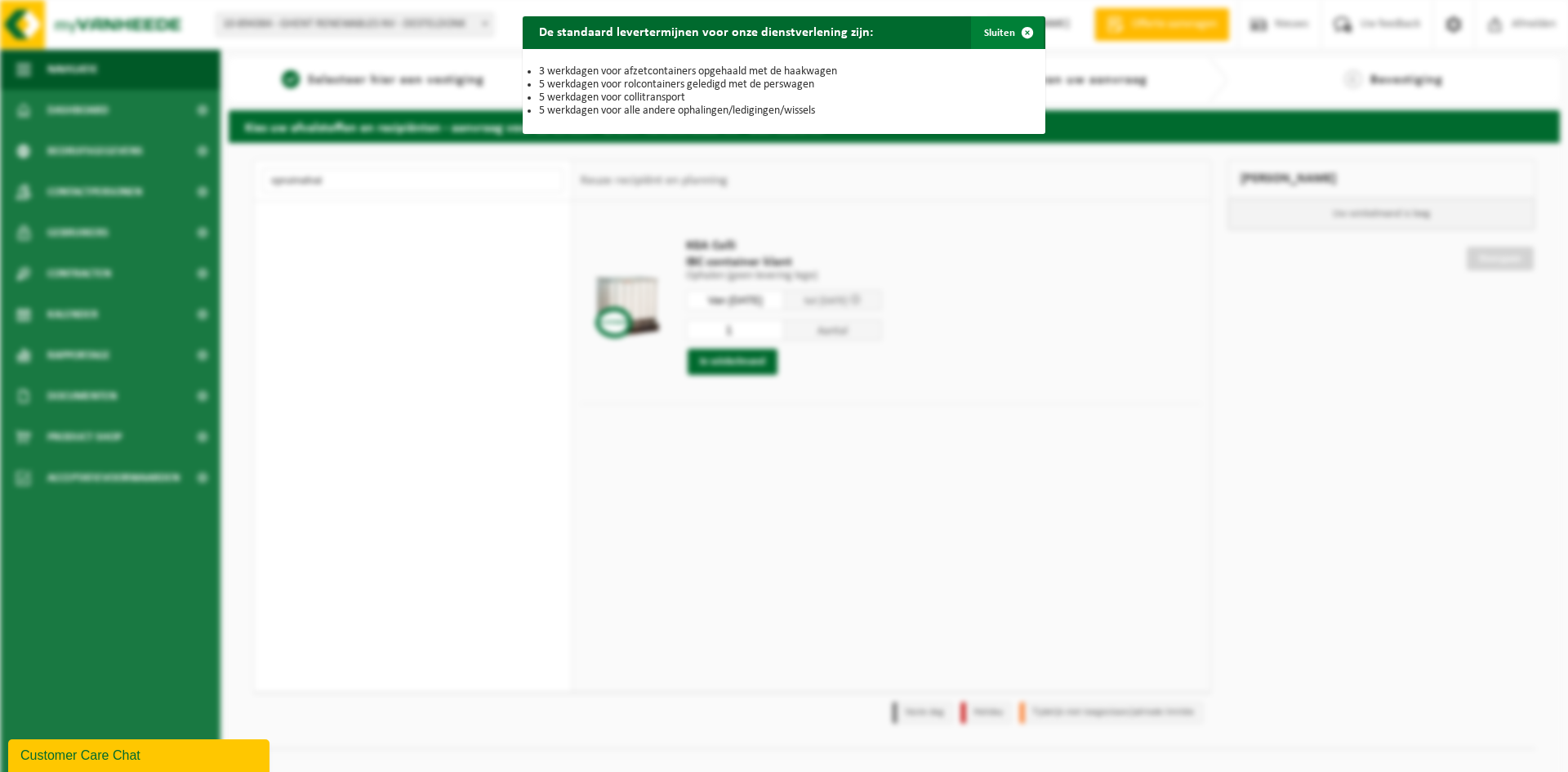
click at [1019, 32] on span "button" at bounding box center [1027, 33] width 33 height 33
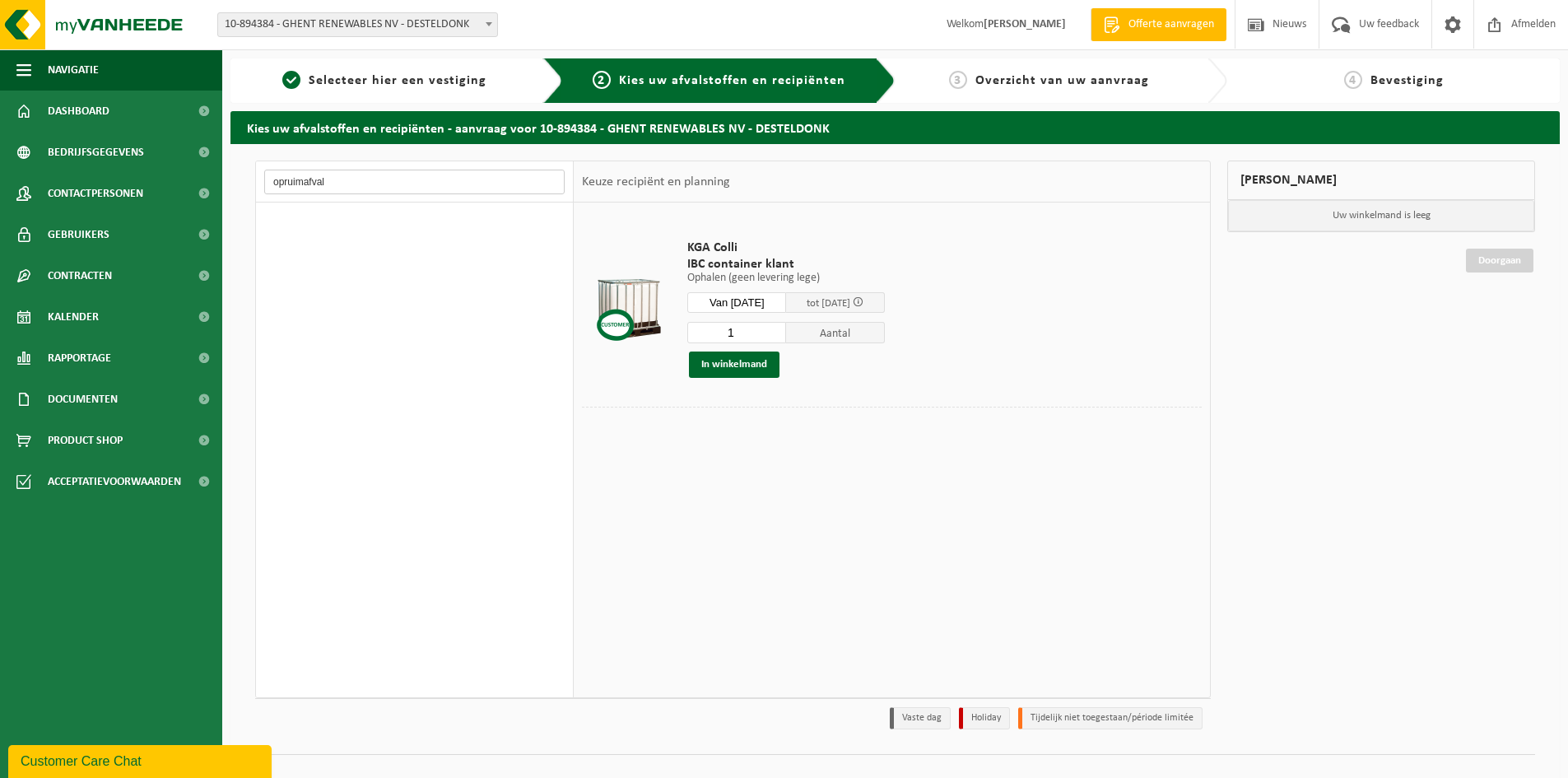
click at [360, 185] on input "opruimafval" at bounding box center [414, 182] width 301 height 25
click at [761, 297] on input "Van 2025-09-25" at bounding box center [736, 302] width 99 height 21
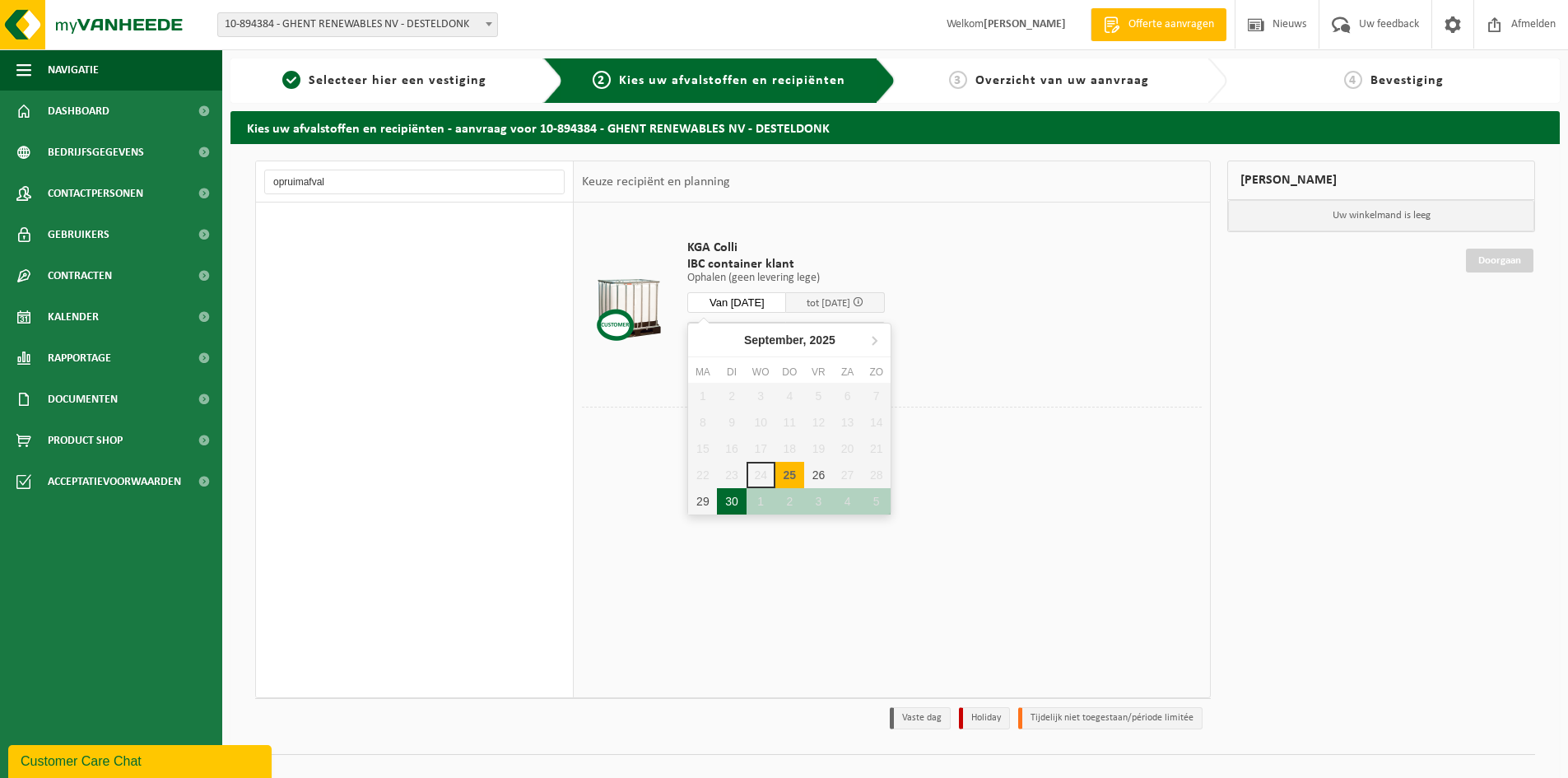
click at [729, 494] on div "30" at bounding box center [731, 501] width 29 height 27
type input "Van 2025-09-30"
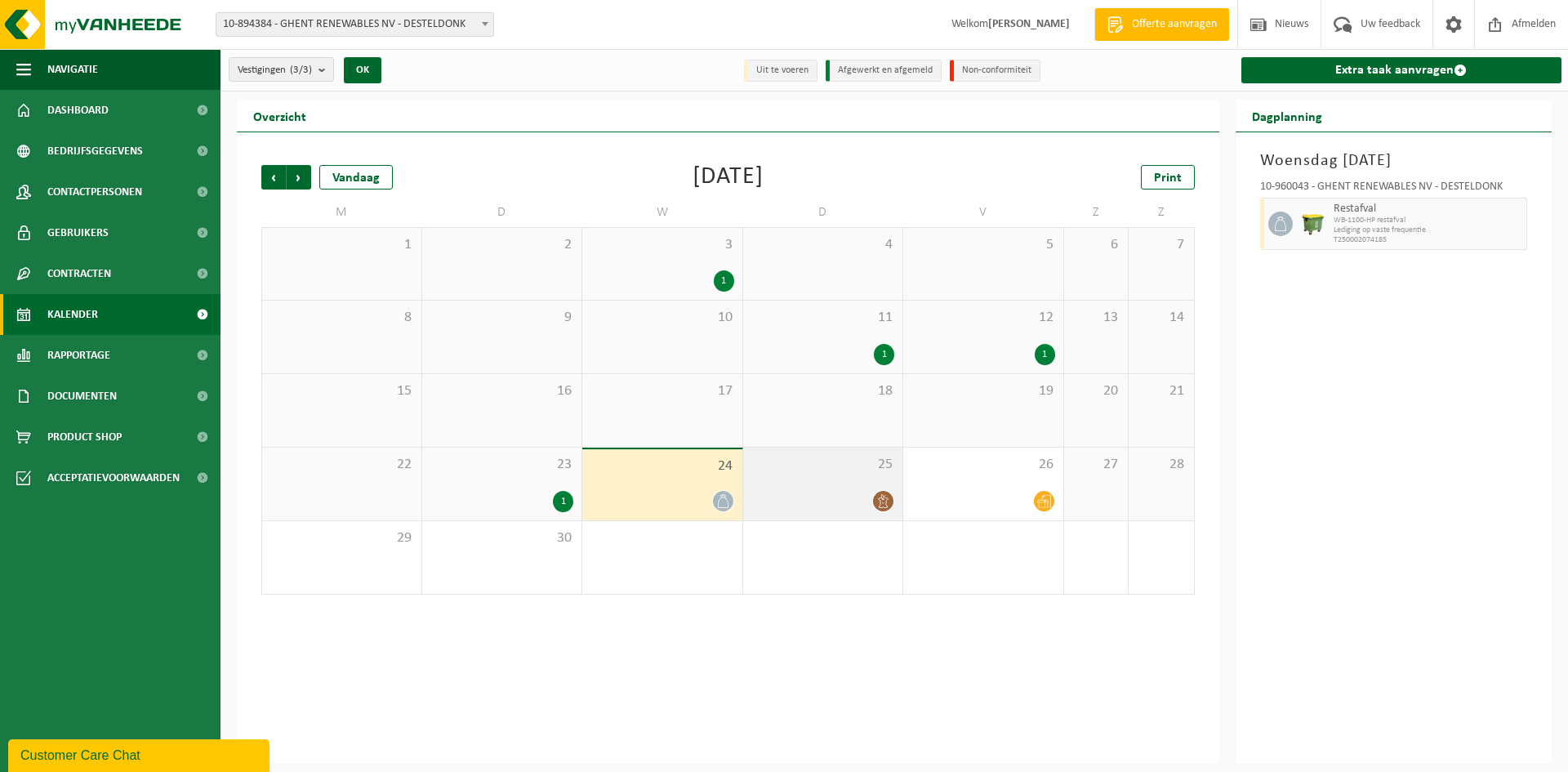
click at [884, 504] on icon at bounding box center [883, 501] width 14 height 14
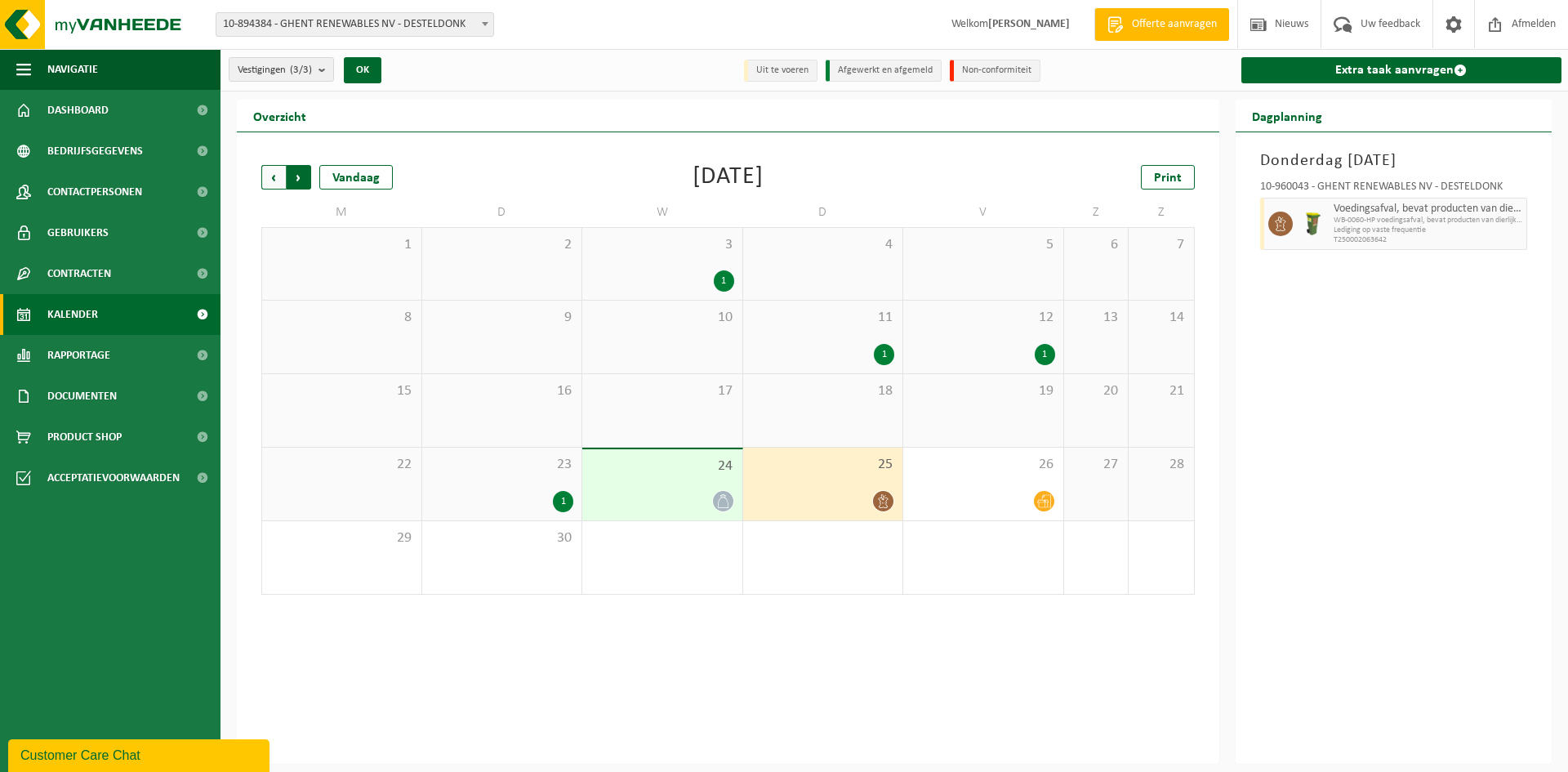
click at [277, 182] on span "Vorige" at bounding box center [274, 178] width 25 height 25
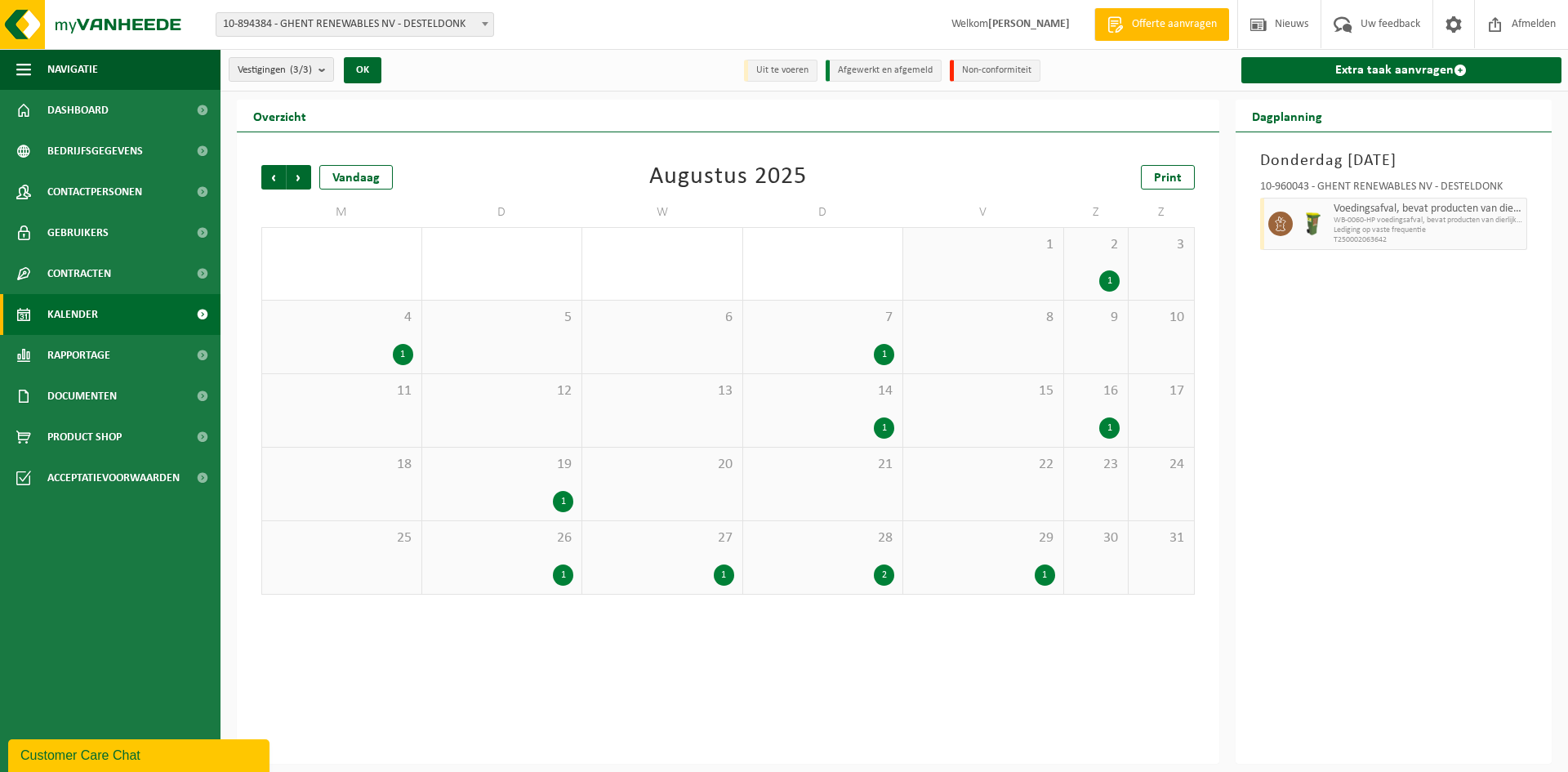
click at [890, 568] on div "2" at bounding box center [883, 576] width 21 height 21
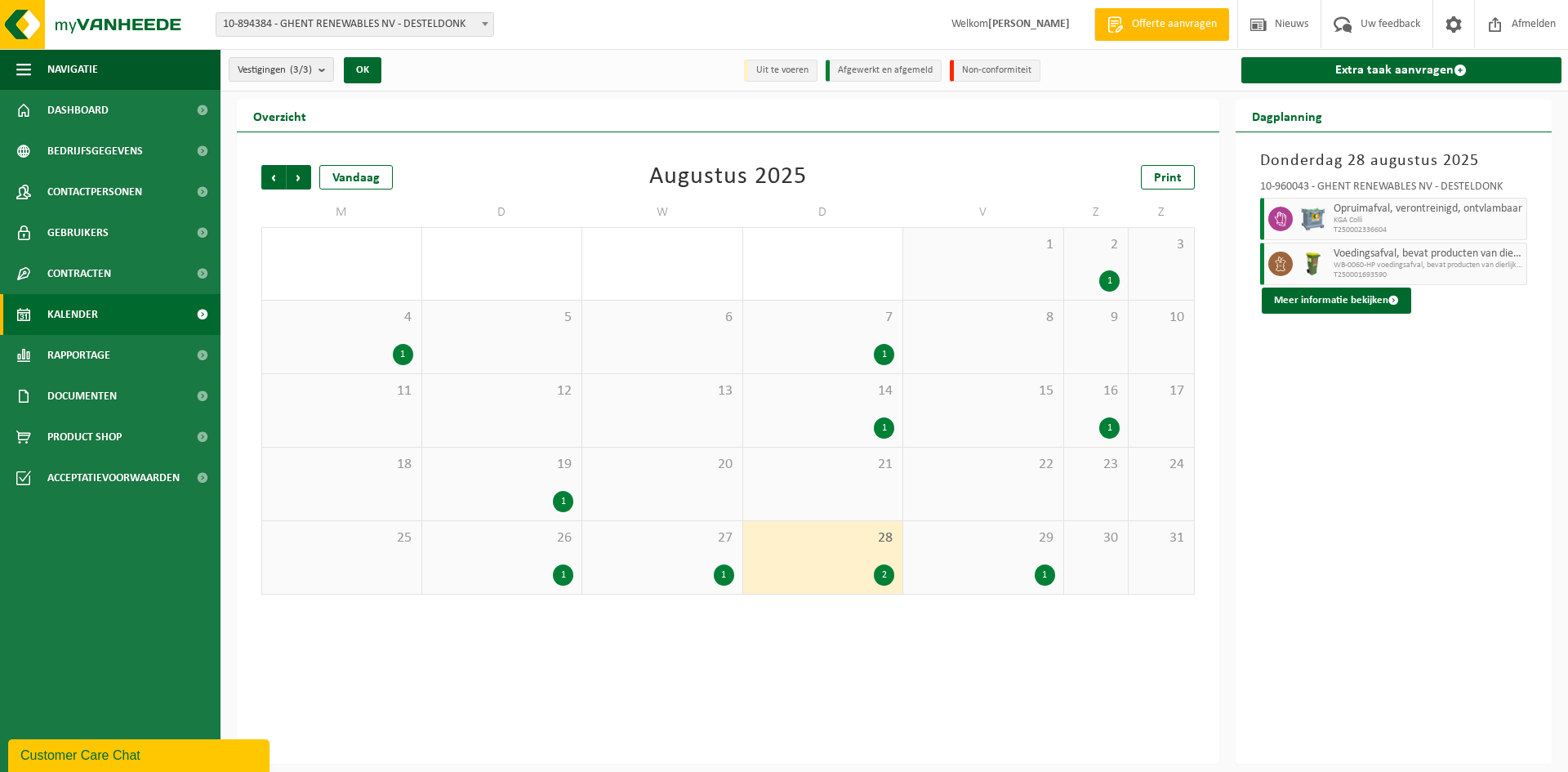
click at [1356, 216] on span "KGA Colli" at bounding box center [1427, 220] width 189 height 10
click at [1395, 226] on span "T250002336604" at bounding box center [1427, 230] width 189 height 10
click at [1367, 227] on span "T250002336604" at bounding box center [1427, 230] width 189 height 10
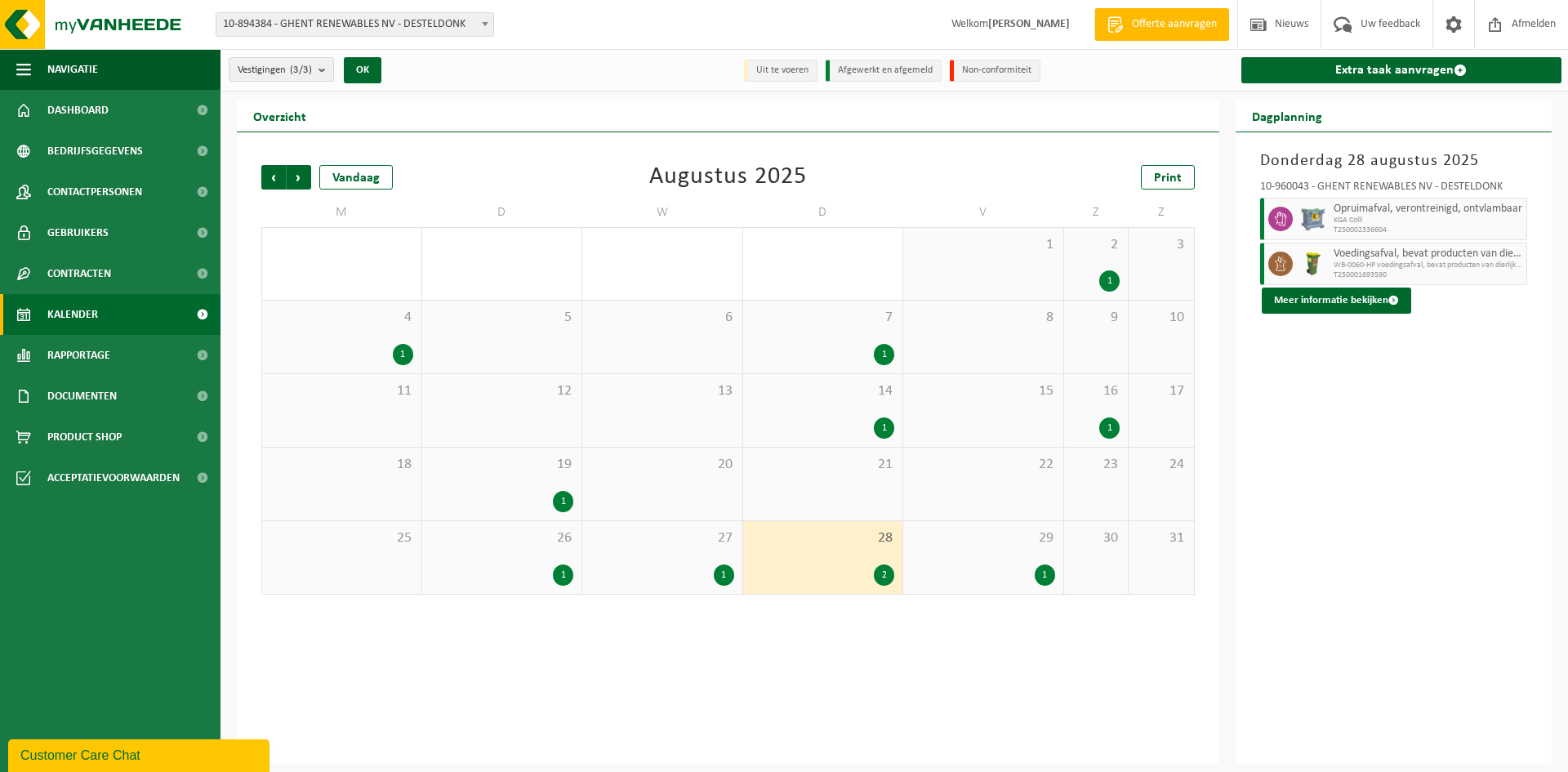
click at [1395, 232] on span "T250002336604" at bounding box center [1427, 230] width 189 height 10
drag, startPoint x: 1394, startPoint y: 229, endPoint x: 1337, endPoint y: 229, distance: 57.0
click at [1337, 229] on span "T250002336604" at bounding box center [1427, 230] width 189 height 10
click at [1432, 228] on span "T250002336604" at bounding box center [1427, 230] width 189 height 10
click at [196, 314] on span at bounding box center [202, 315] width 37 height 41
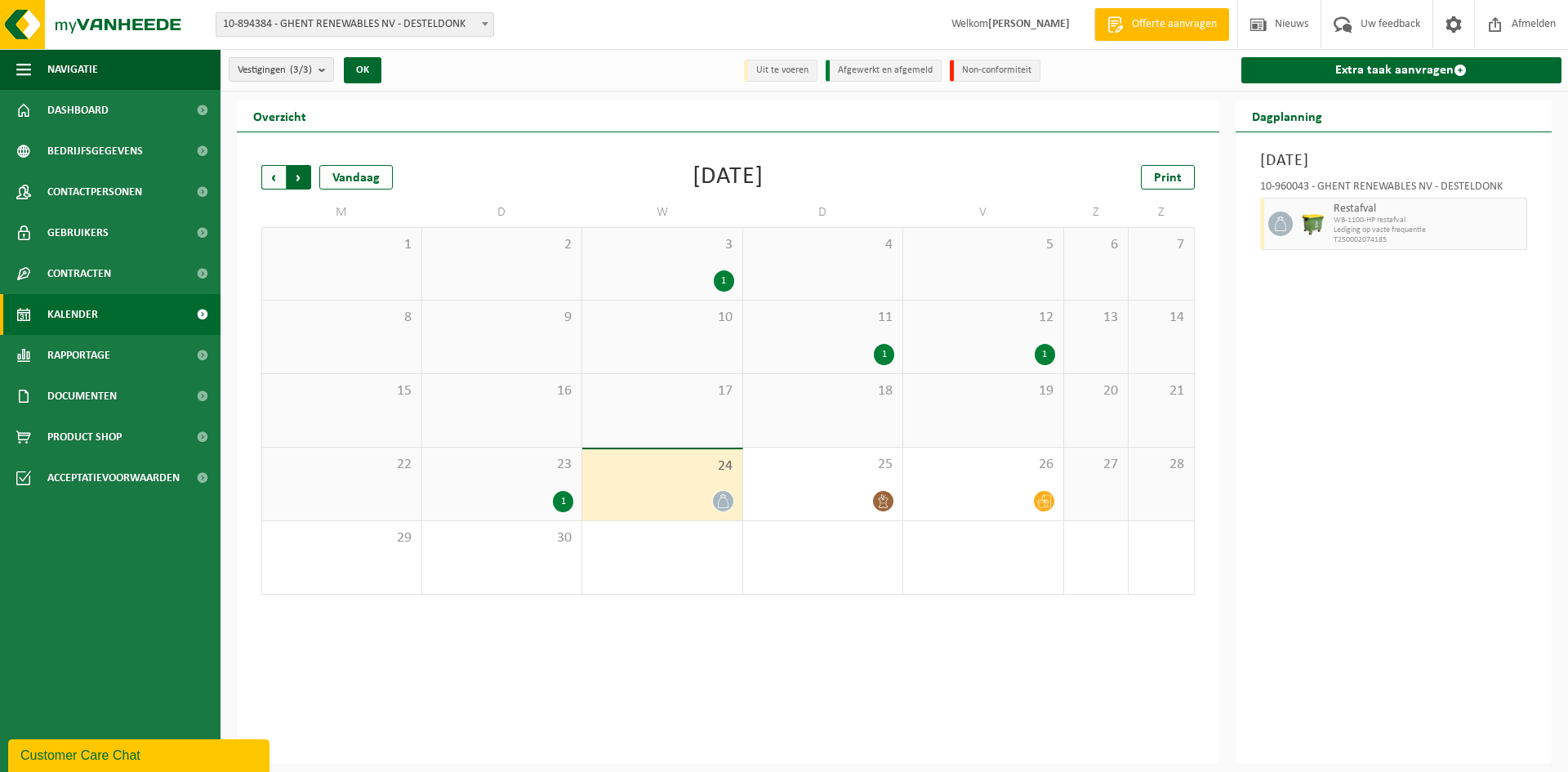
click at [282, 179] on span "Vorige" at bounding box center [274, 178] width 25 height 25
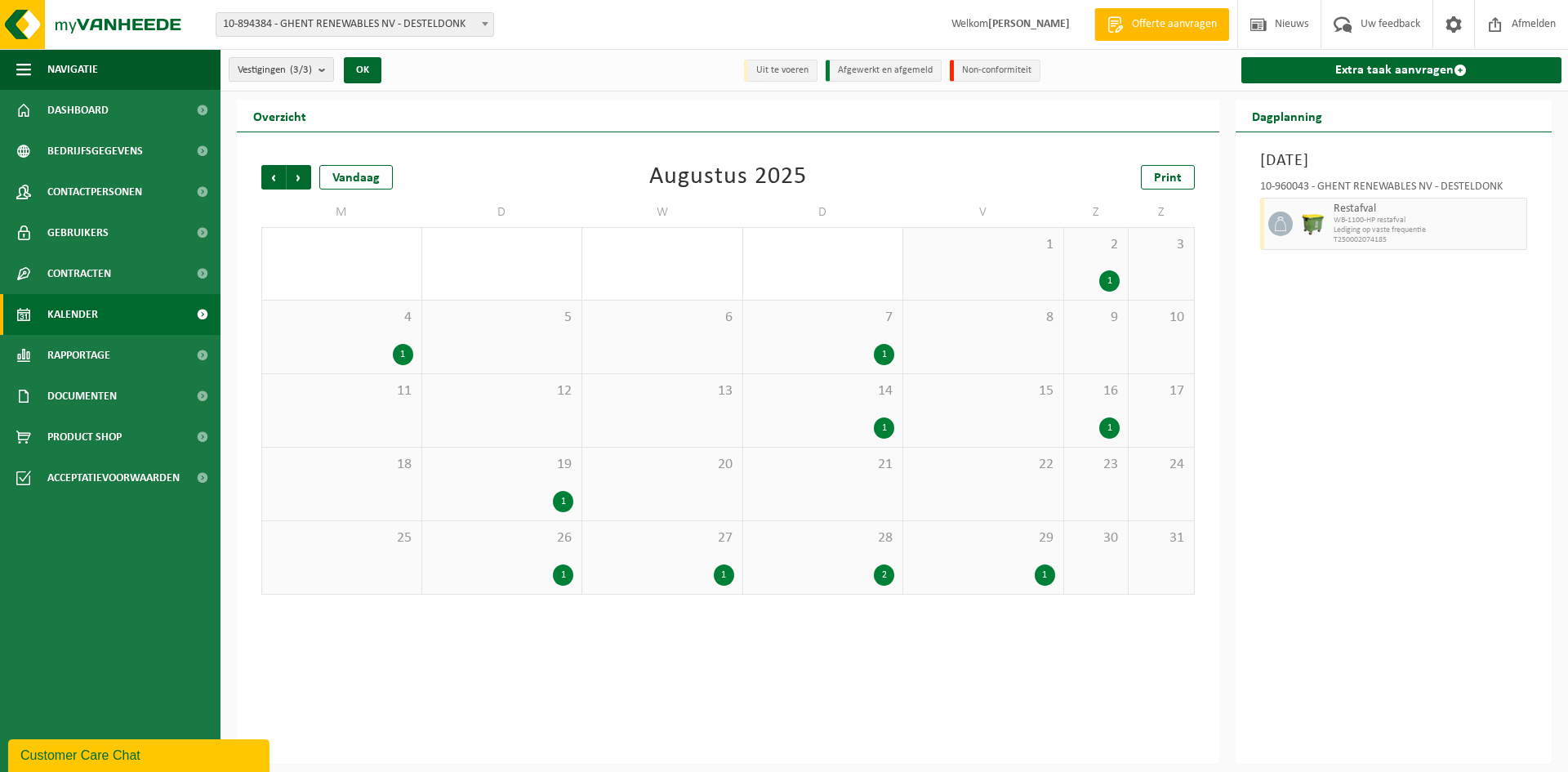
click at [847, 569] on div "2" at bounding box center [823, 576] width 144 height 21
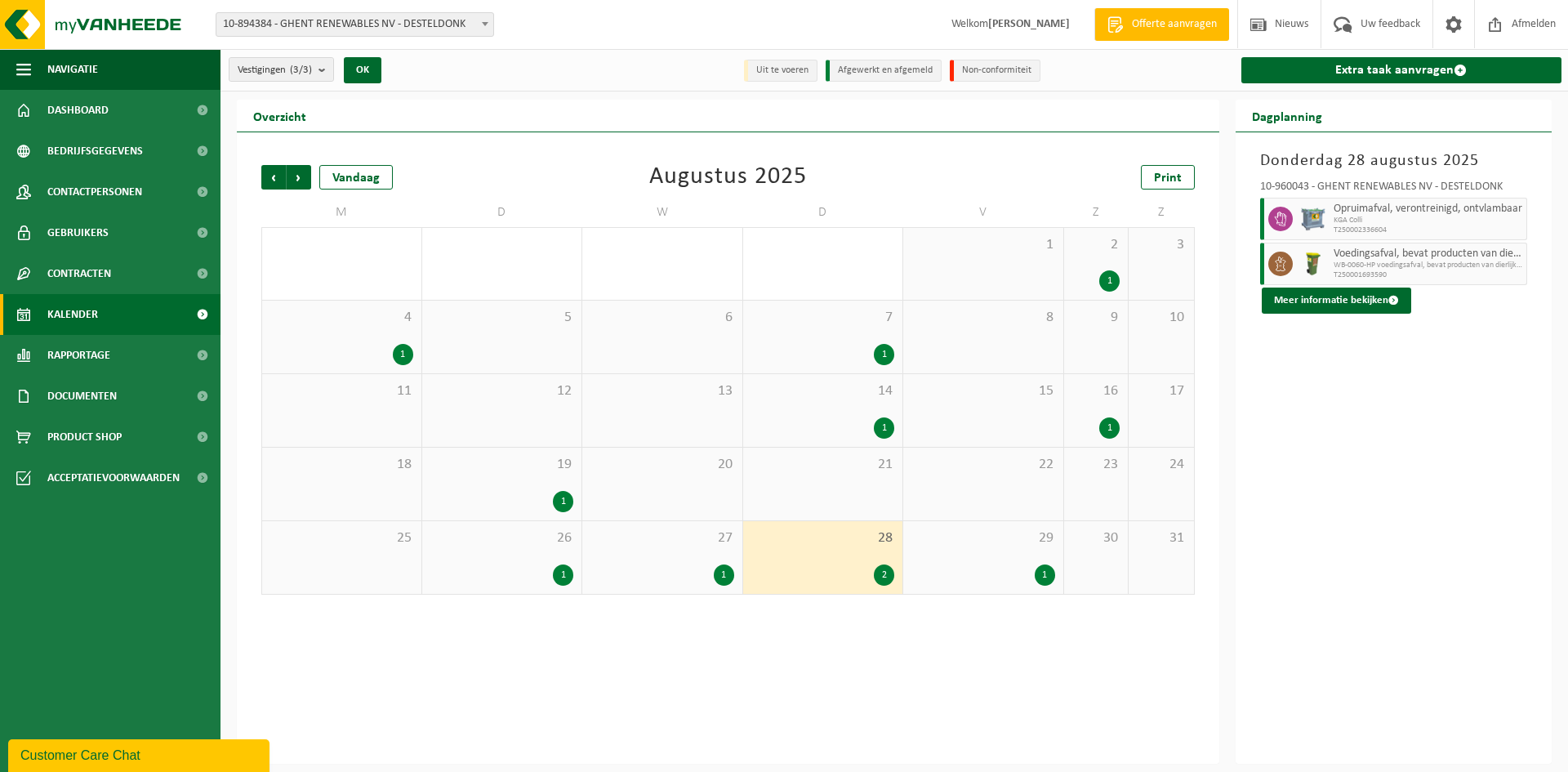
drag, startPoint x: 1298, startPoint y: 239, endPoint x: 1304, endPoint y: 233, distance: 8.5
drag, startPoint x: 1304, startPoint y: 233, endPoint x: 1320, endPoint y: 221, distance: 20.0
drag, startPoint x: 1320, startPoint y: 221, endPoint x: 1366, endPoint y: 217, distance: 46.2
click at [1366, 217] on span "KGA Colli" at bounding box center [1427, 220] width 189 height 10
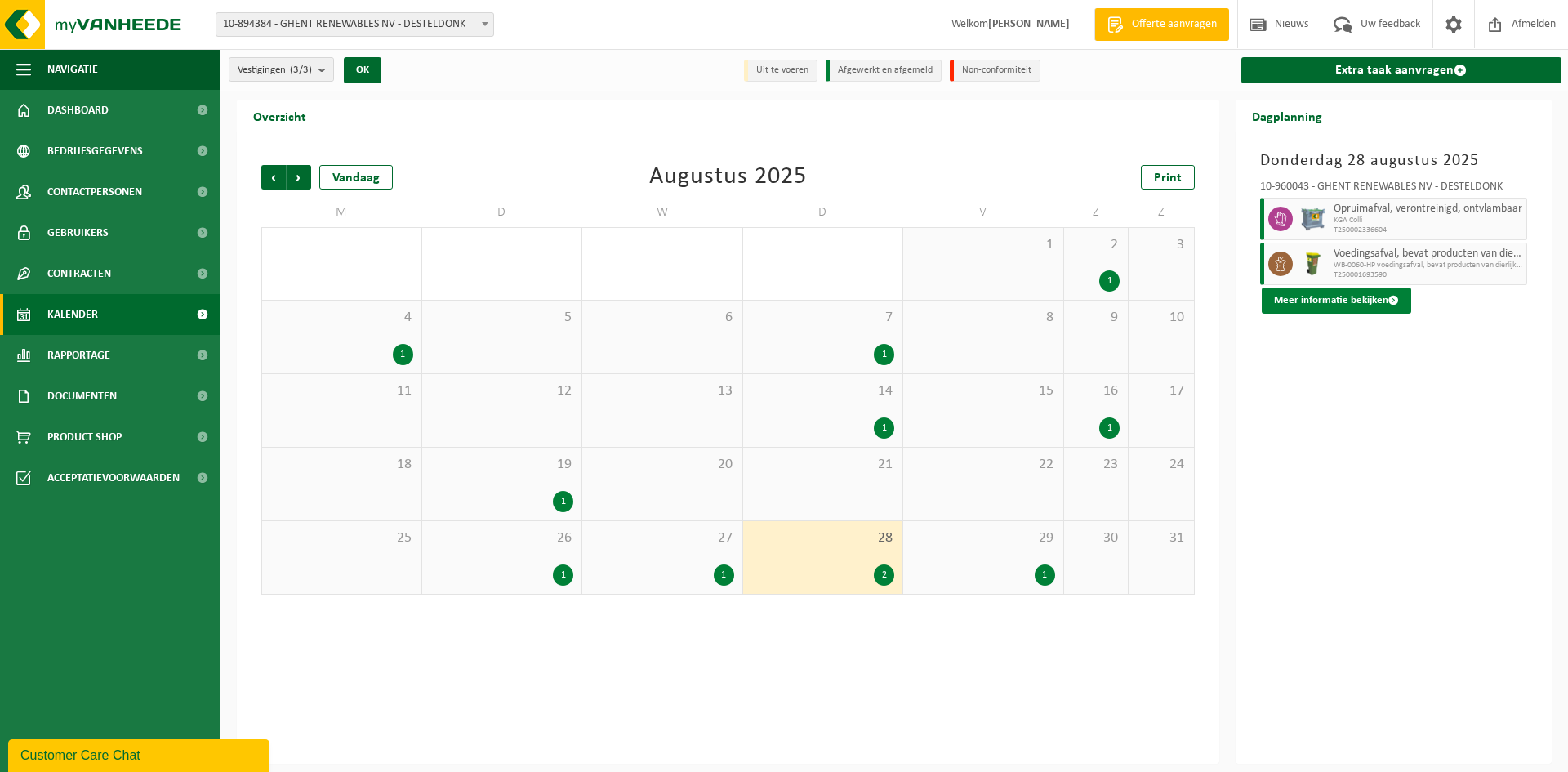
click at [1339, 301] on button "Meer informatie bekijken" at bounding box center [1336, 301] width 150 height 26
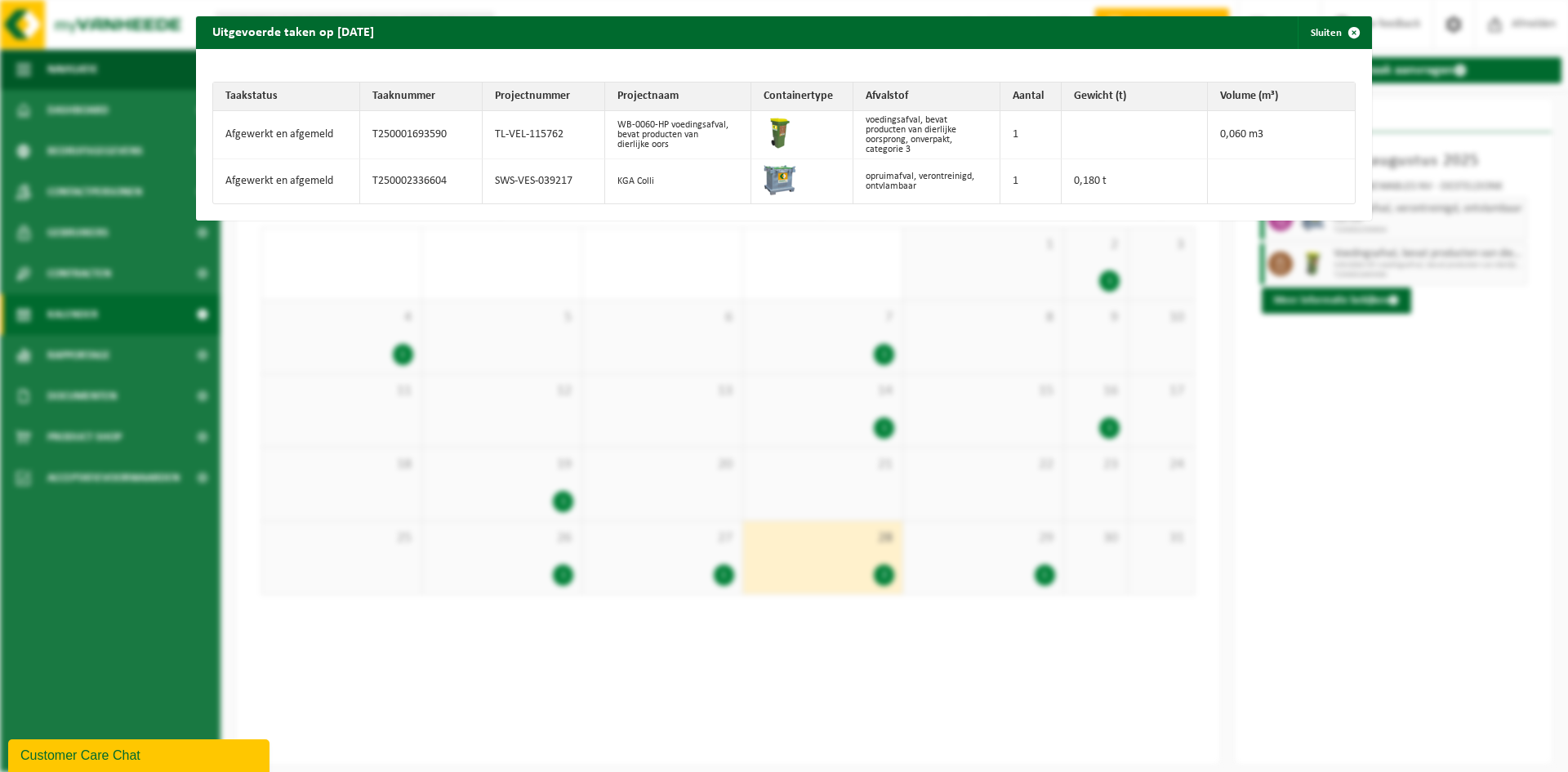
click at [248, 187] on td "Afgewerkt en afgemeld" at bounding box center [286, 182] width 147 height 44
click at [454, 181] on td "T250002336604" at bounding box center [421, 182] width 122 height 44
drag, startPoint x: 651, startPoint y: 180, endPoint x: 610, endPoint y: 184, distance: 41.2
click at [610, 184] on td "KGA Colli" at bounding box center [678, 182] width 147 height 44
copy td "KGA Colli"
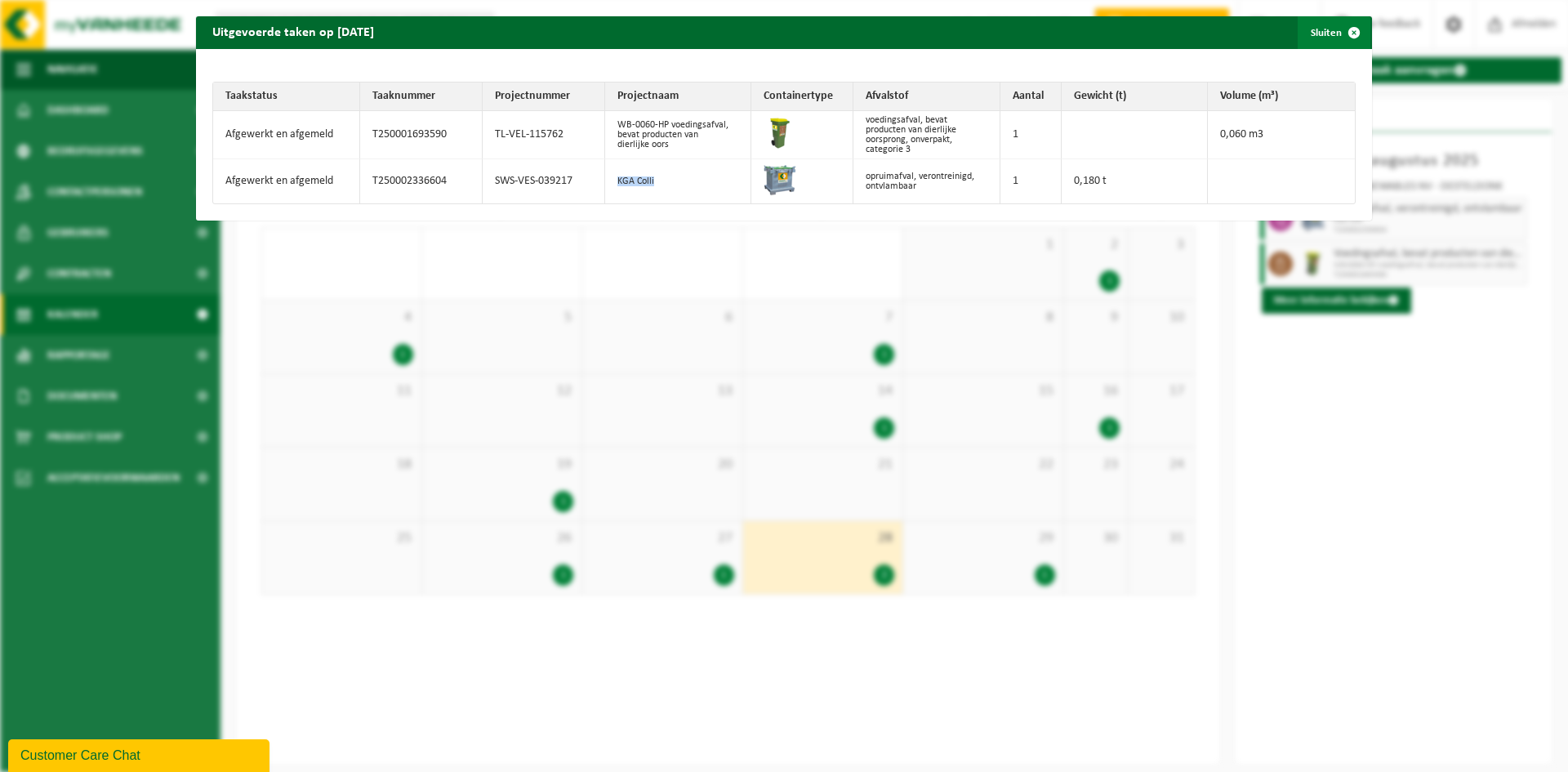
click at [1344, 35] on span "button" at bounding box center [1354, 33] width 33 height 33
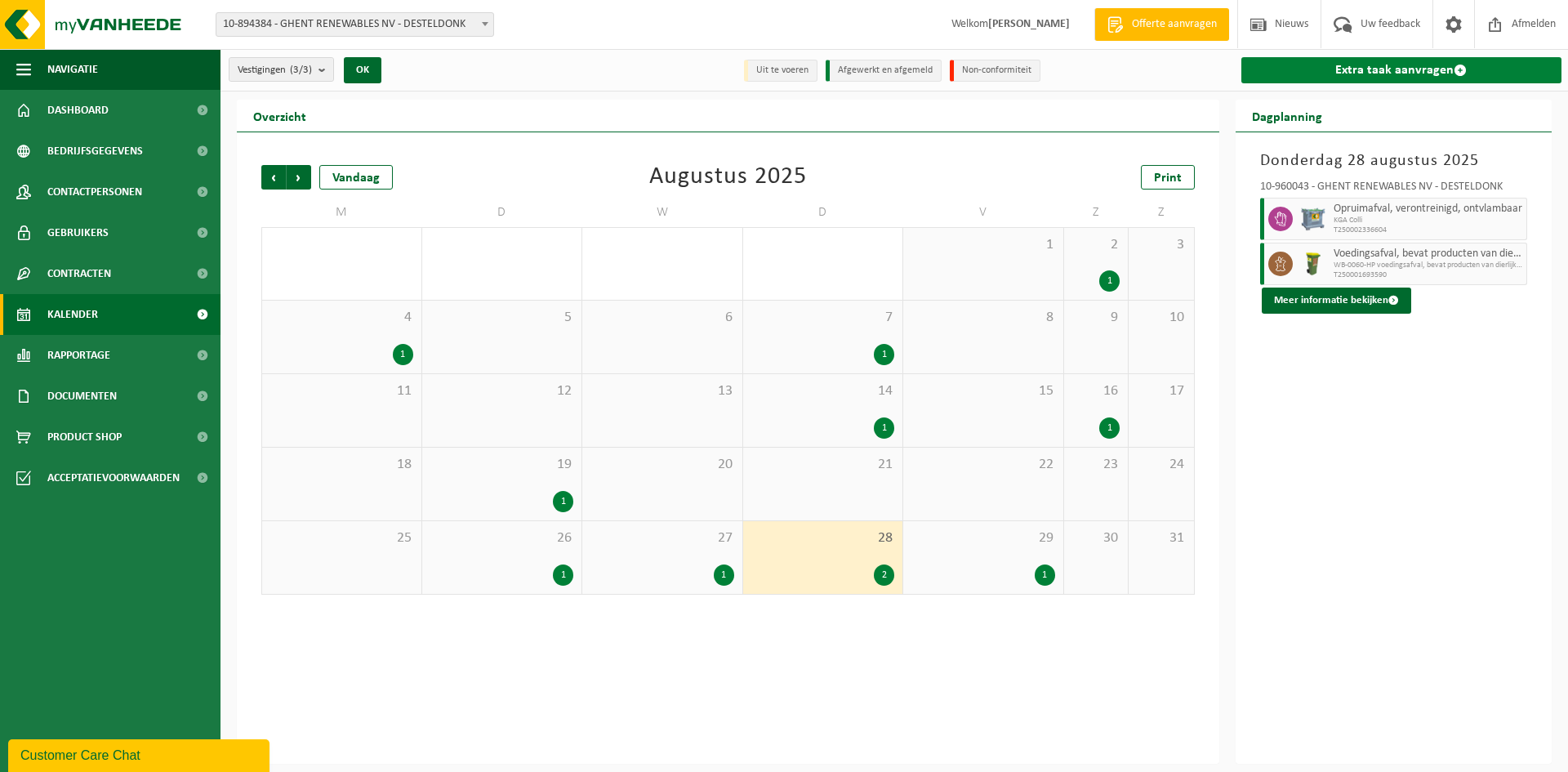
click at [1434, 65] on link "Extra taak aanvragen" at bounding box center [1401, 71] width 321 height 26
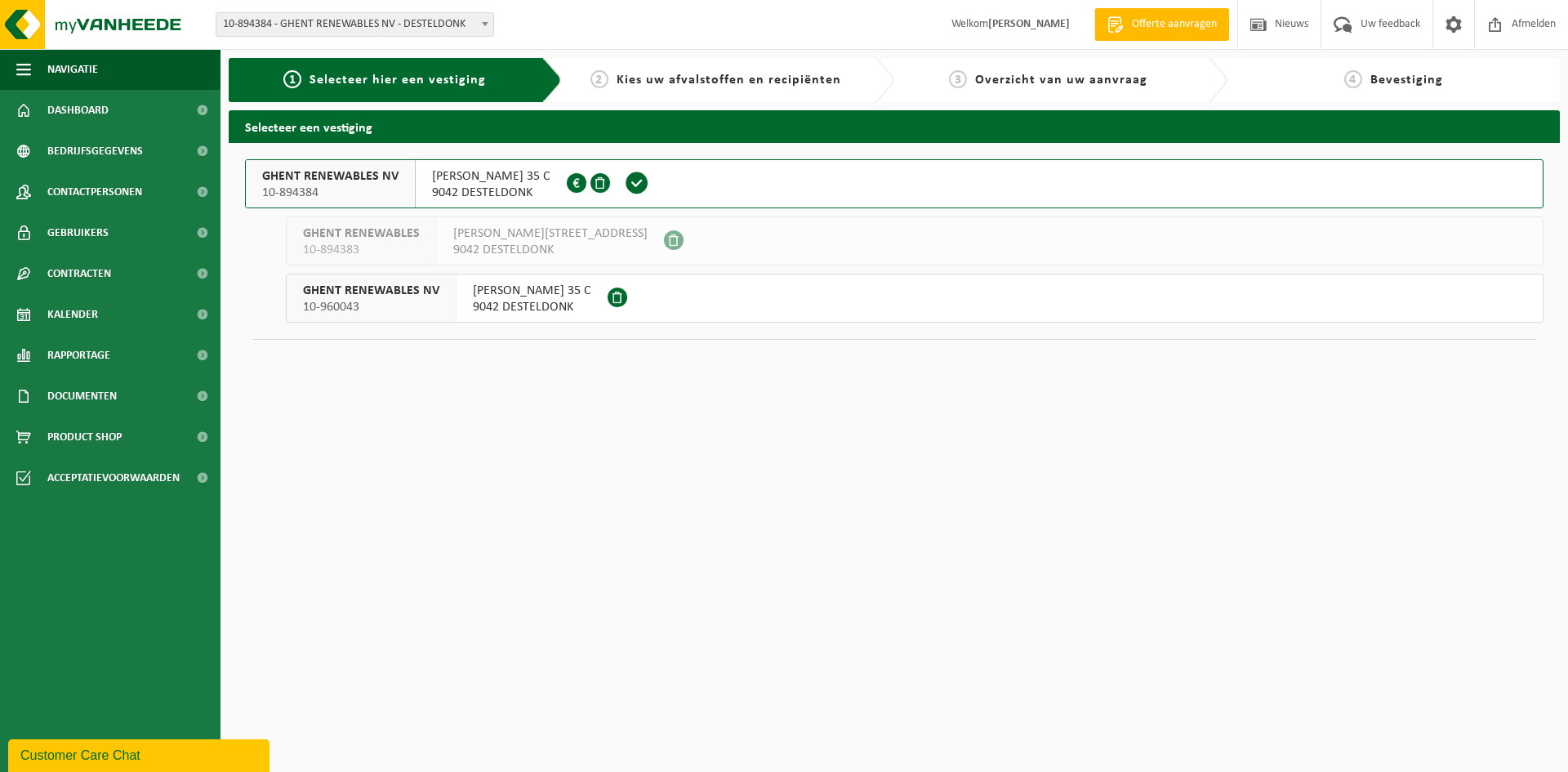
click at [649, 182] on span at bounding box center [637, 183] width 25 height 25
